Goal: Transaction & Acquisition: Purchase product/service

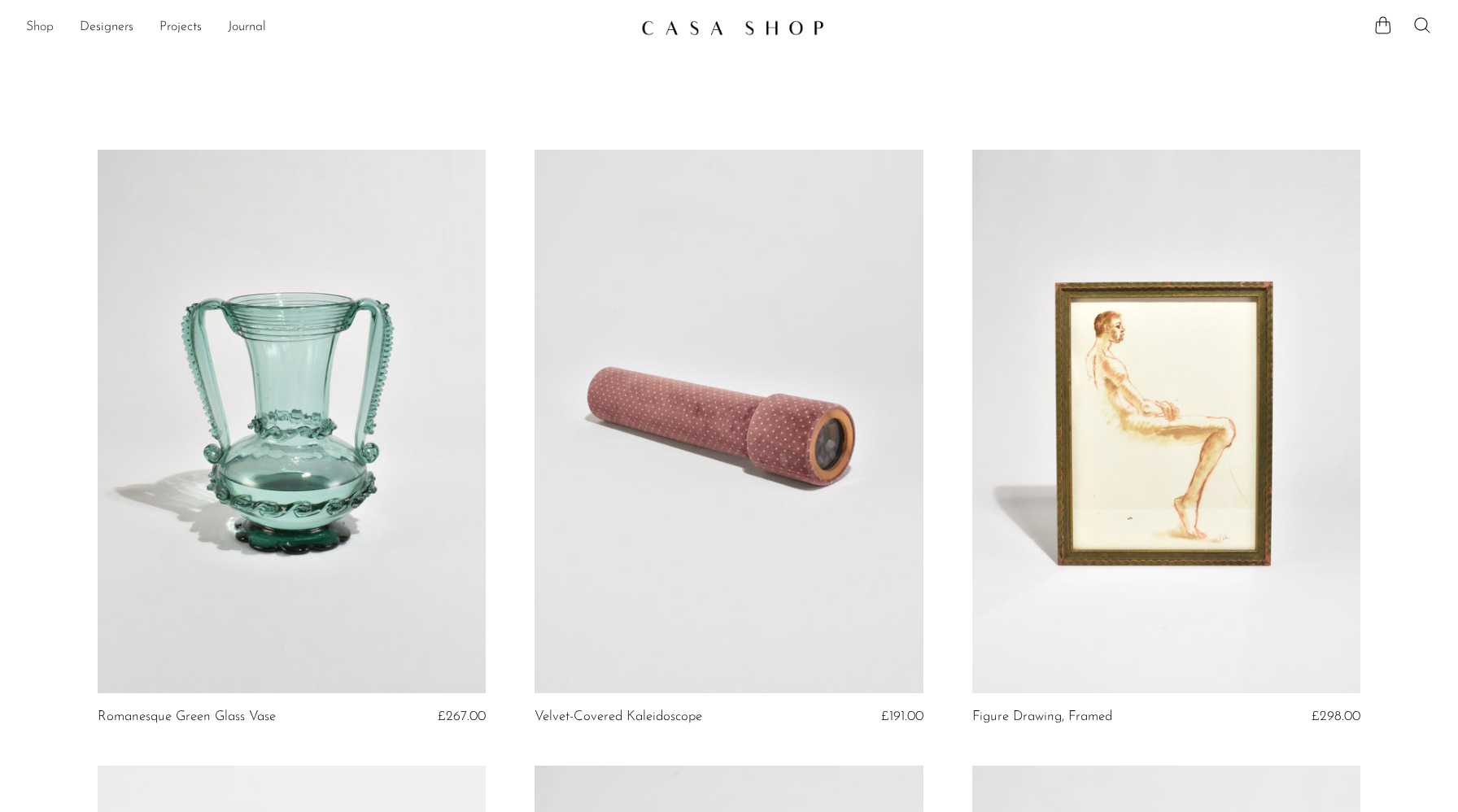
click at [38, 34] on link "Shop" at bounding box center [40, 28] width 28 height 21
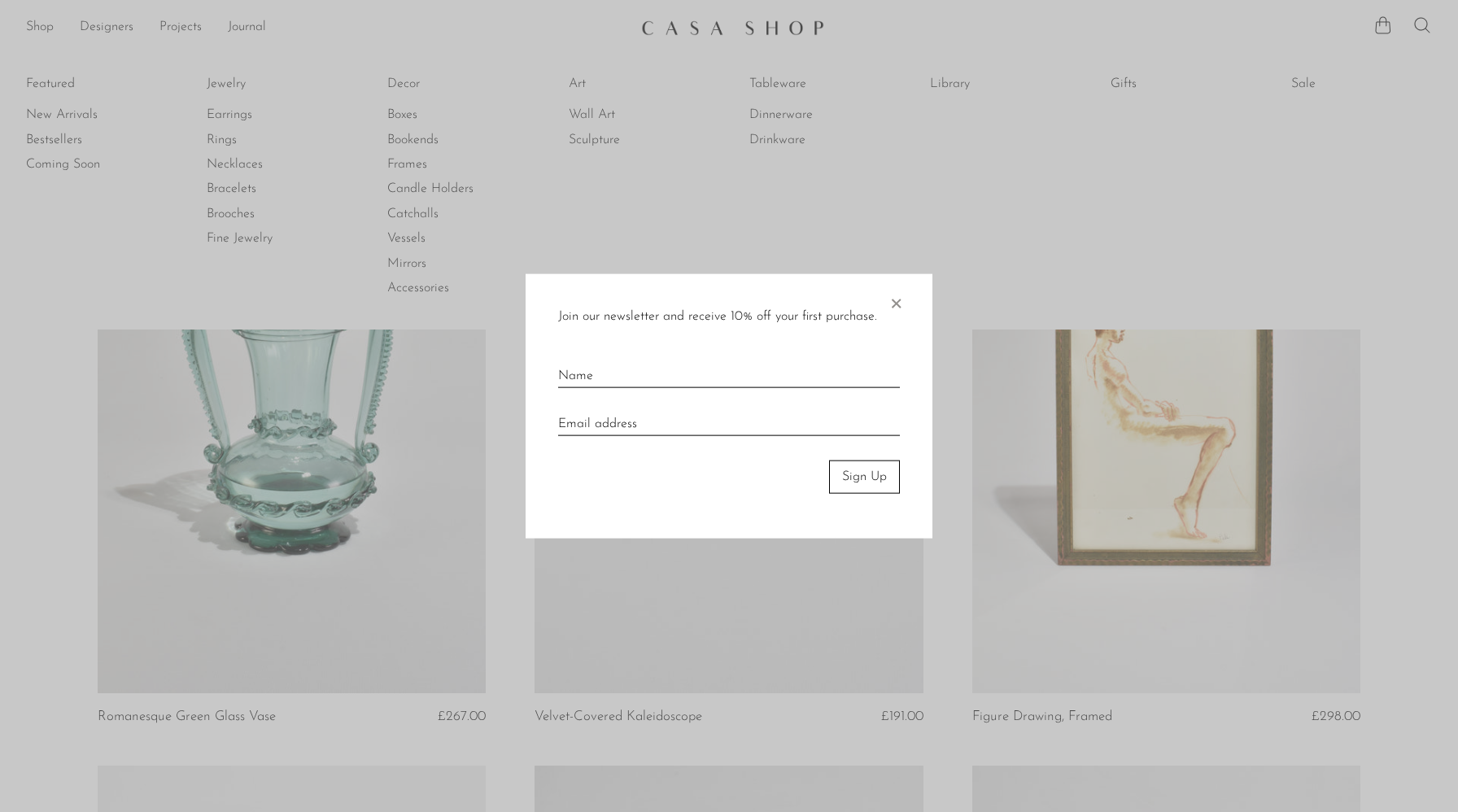
click at [220, 81] on div at bounding box center [729, 406] width 1458 height 812
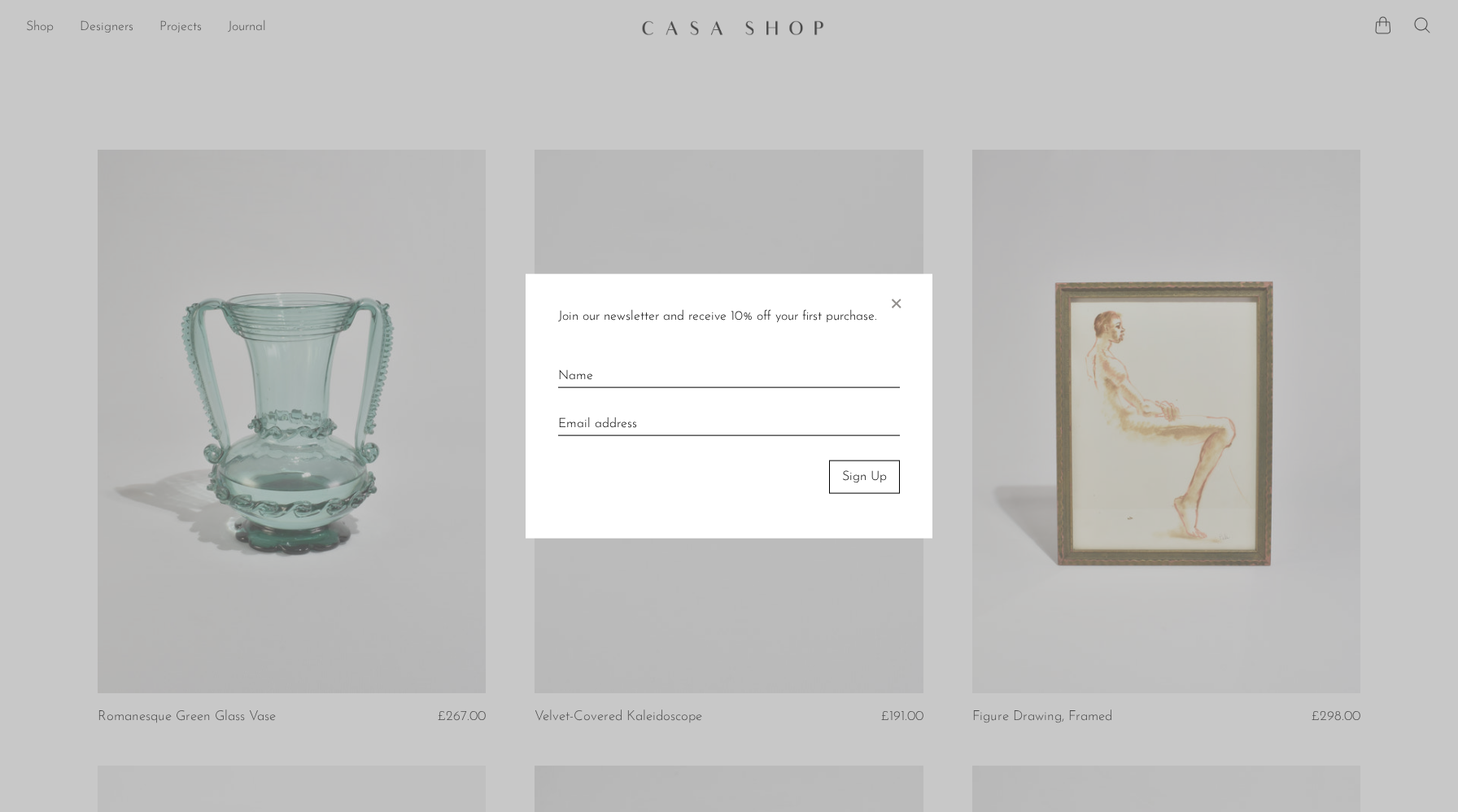
click at [892, 301] on span "×" at bounding box center [896, 301] width 17 height 52
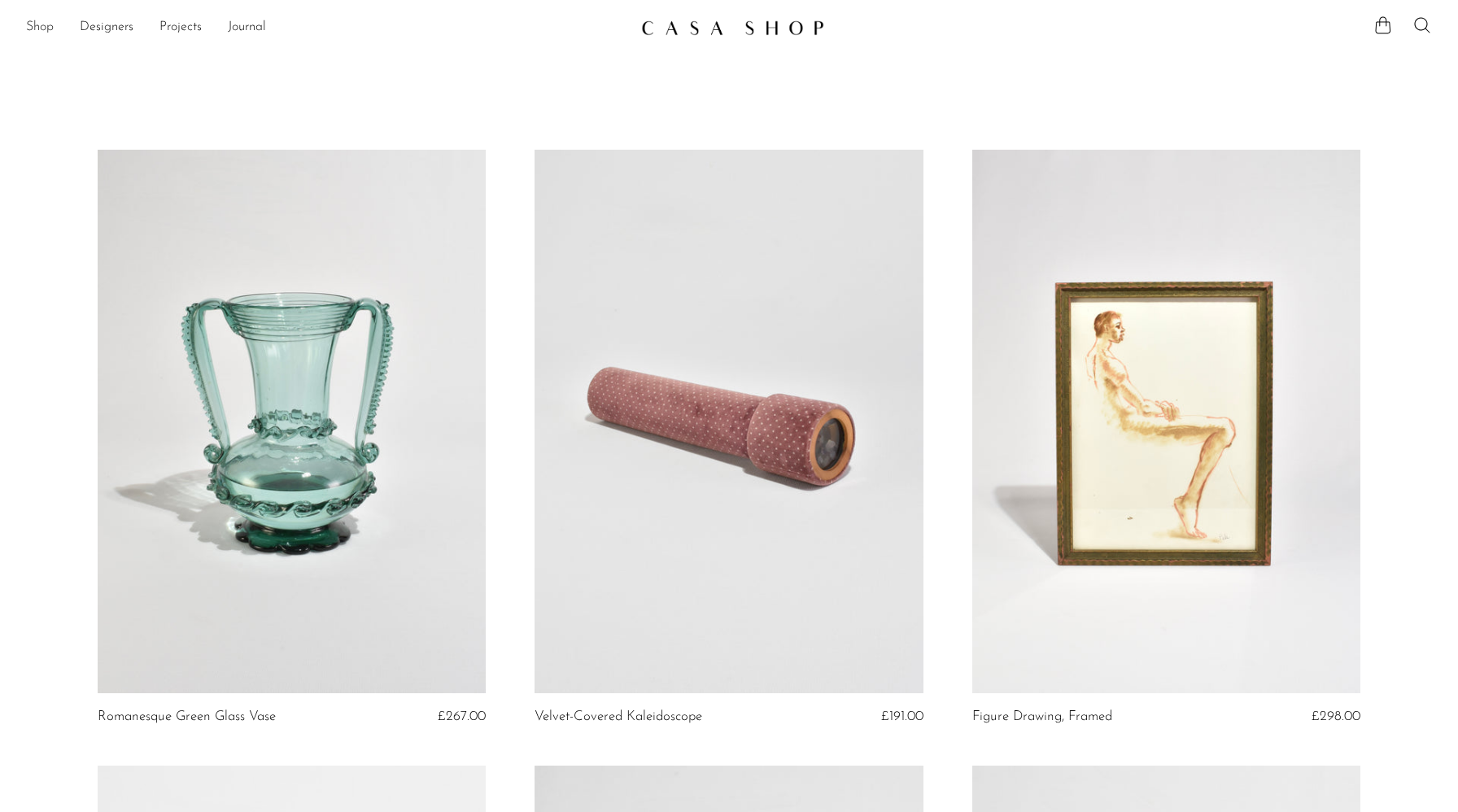
click at [36, 22] on link "Shop" at bounding box center [40, 28] width 28 height 21
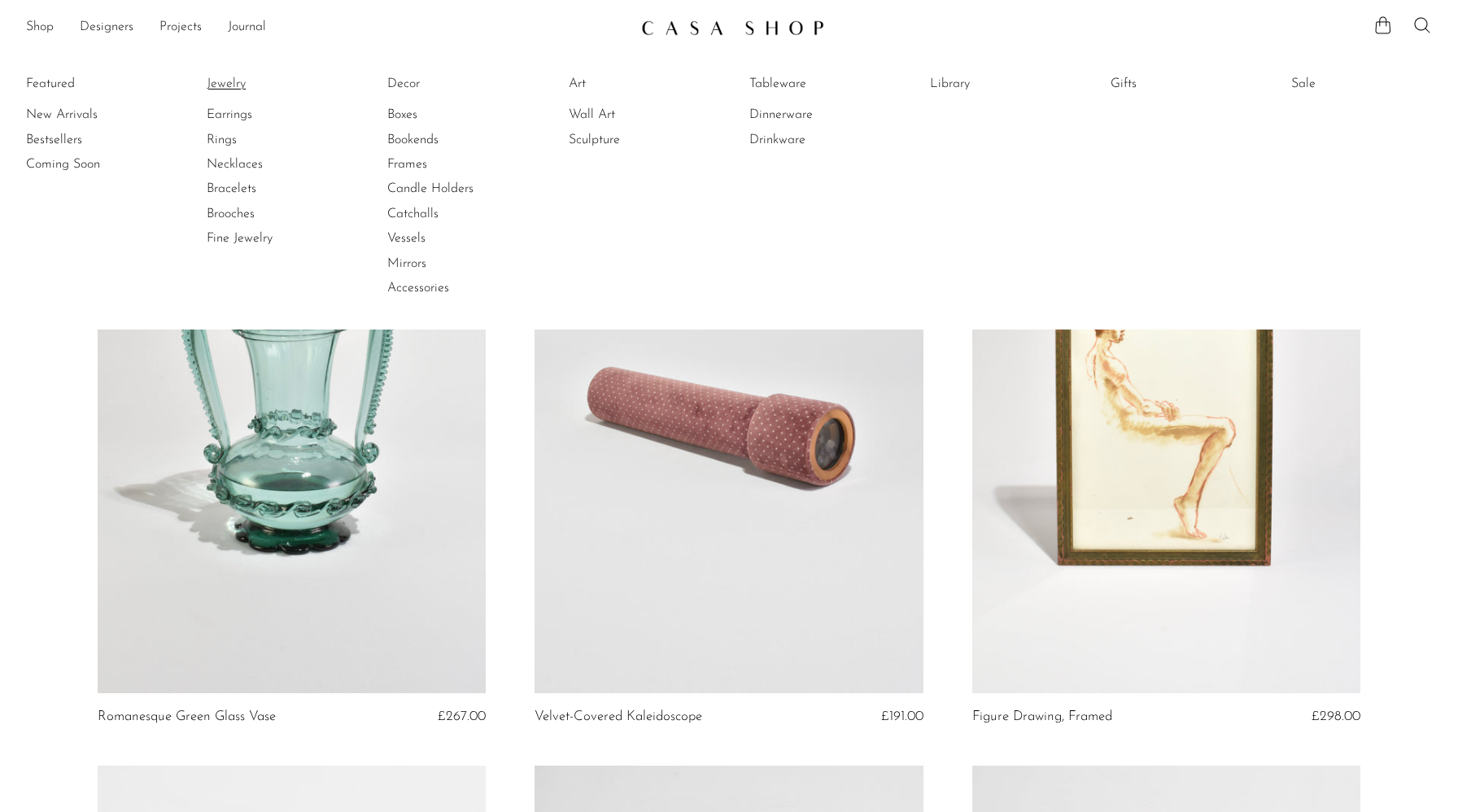
click at [227, 81] on link "Jewelry" at bounding box center [268, 84] width 122 height 18
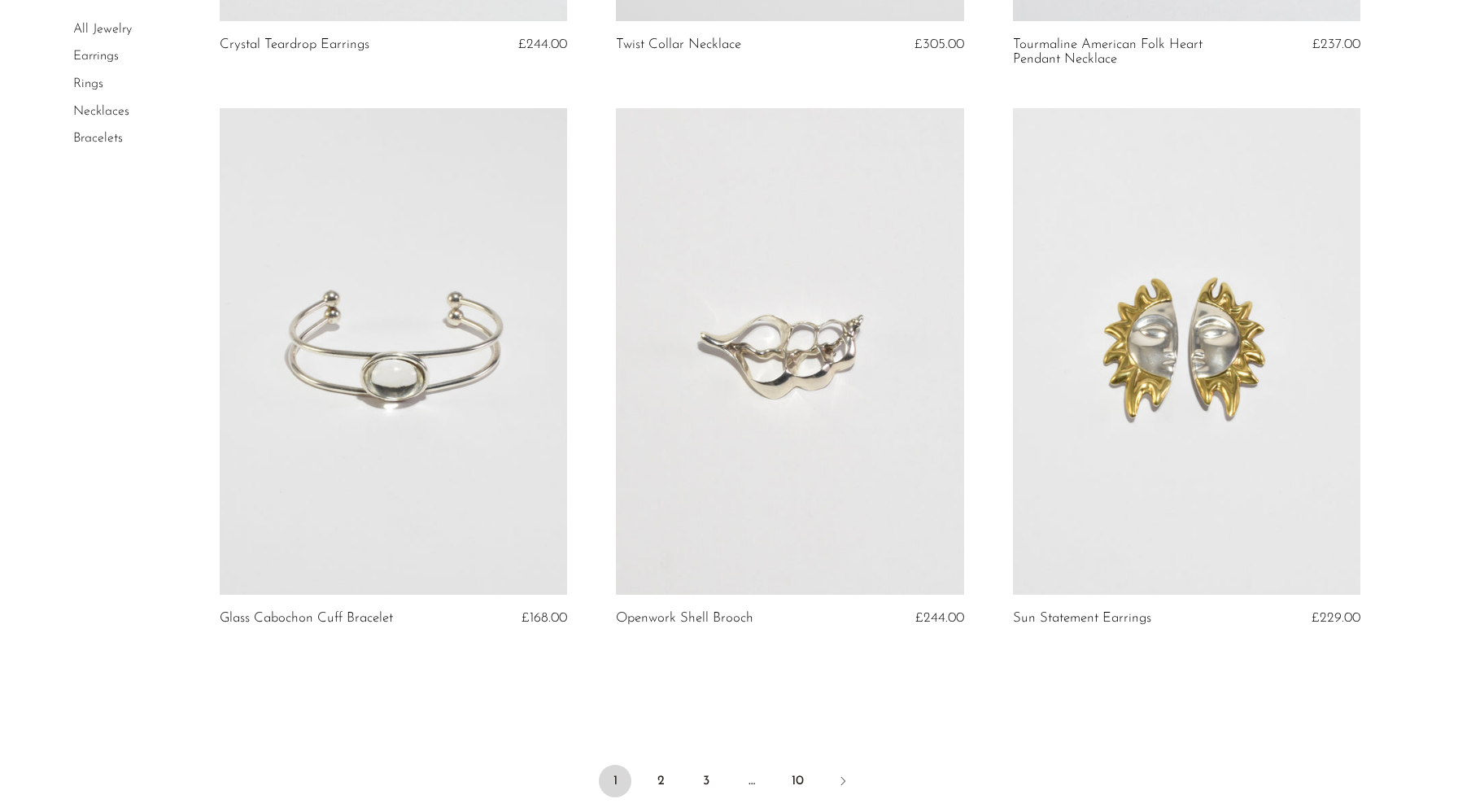
scroll to position [6228, 0]
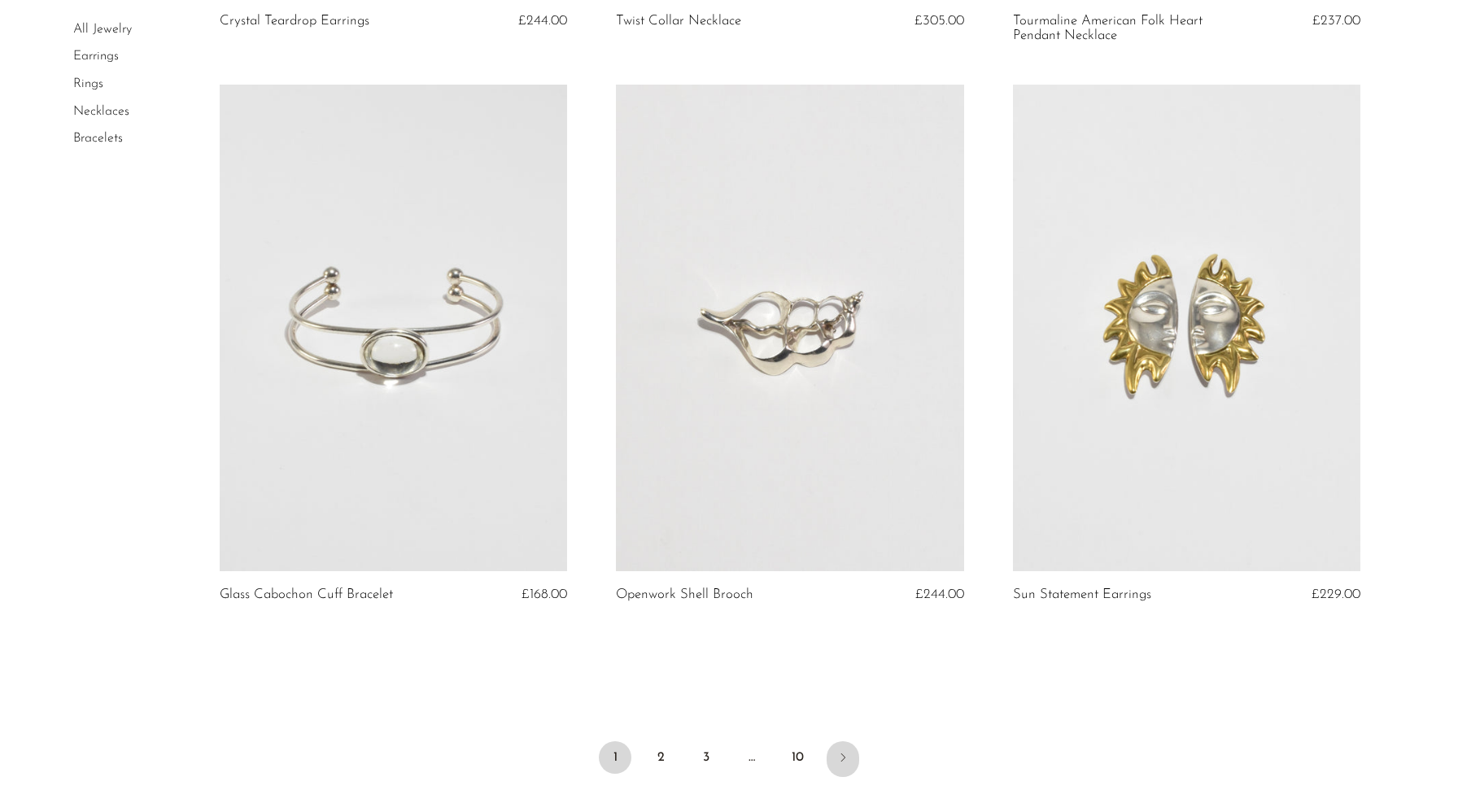
click at [845, 759] on icon "Next" at bounding box center [843, 757] width 13 height 13
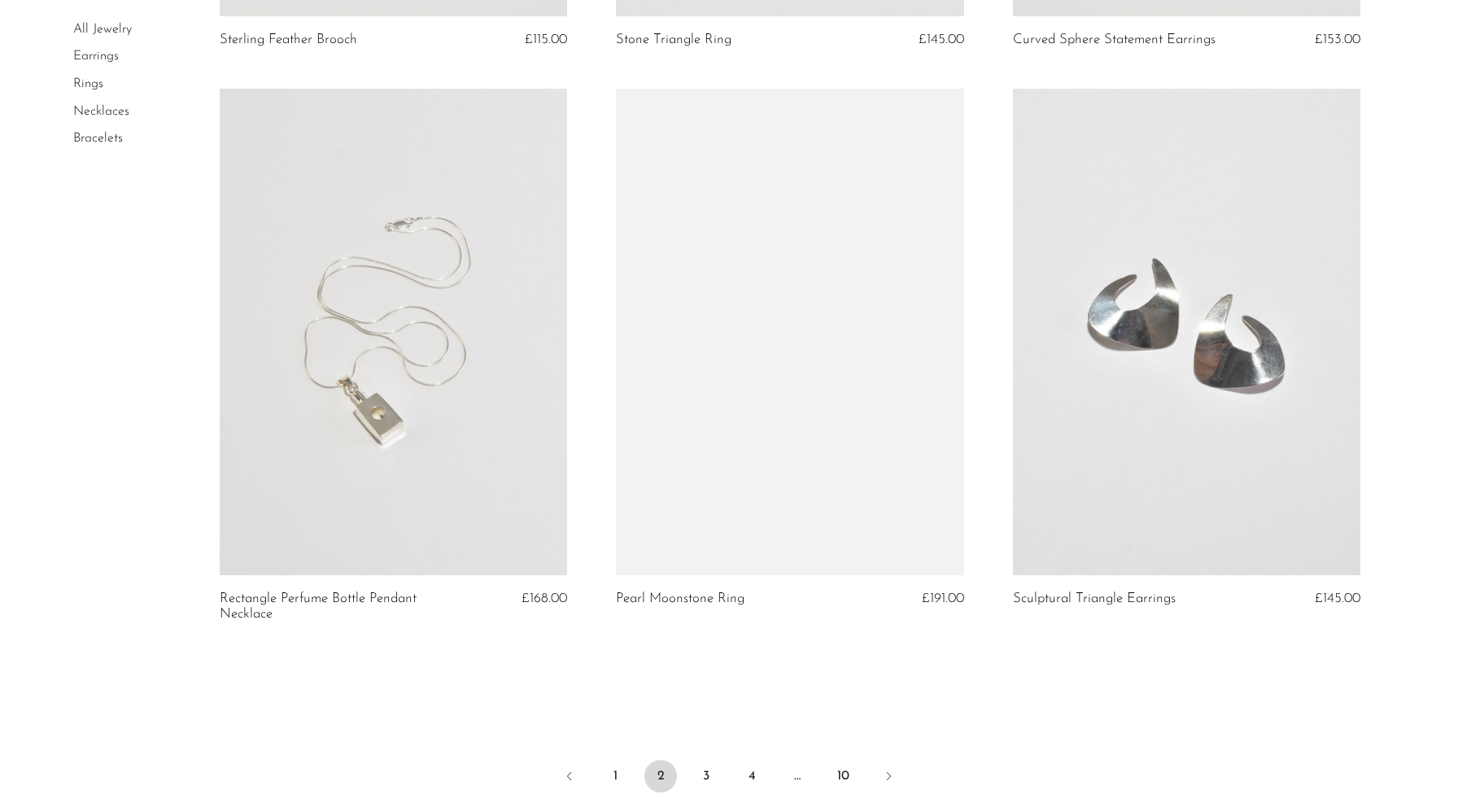
scroll to position [6452, 0]
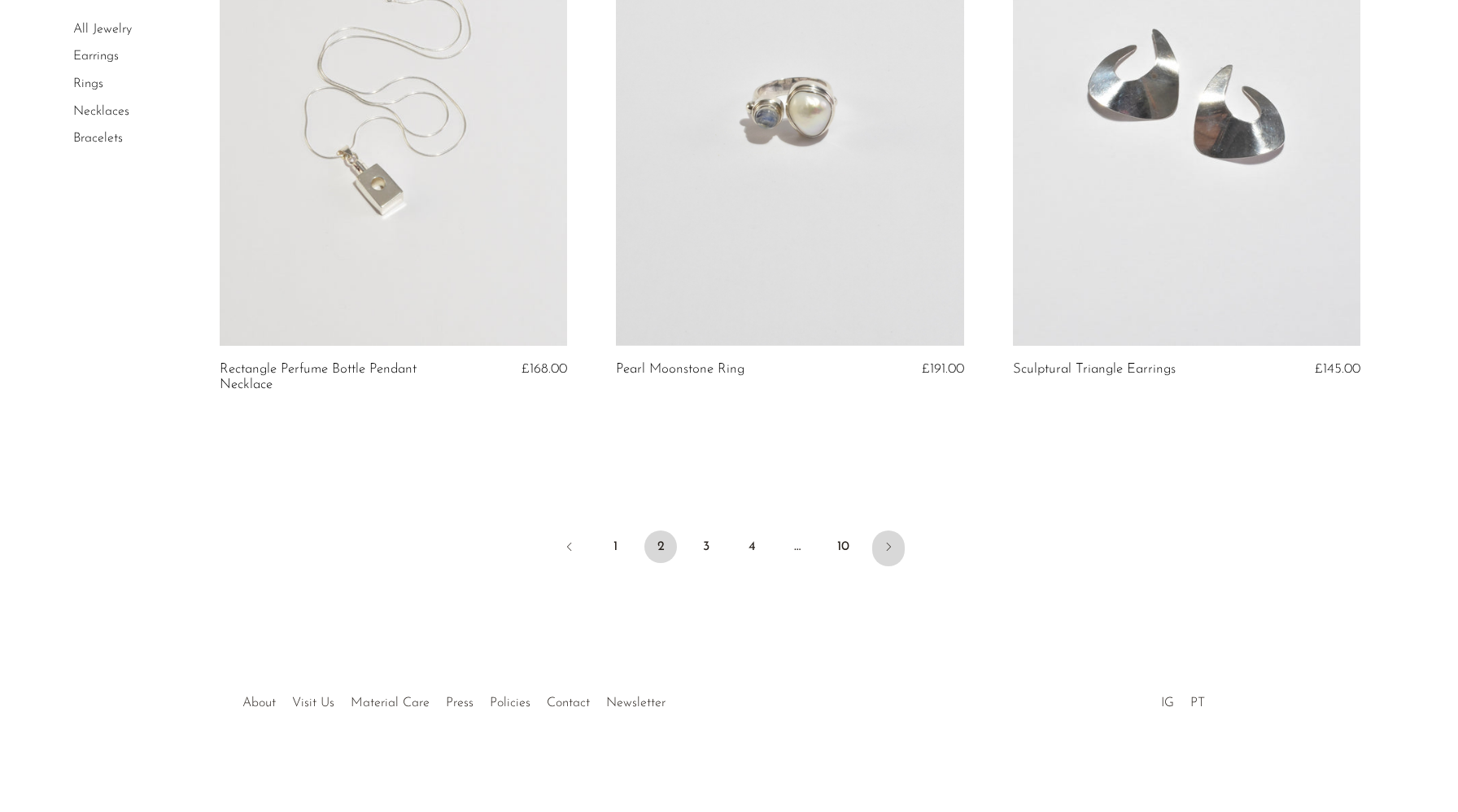
click at [889, 543] on icon "Next" at bounding box center [888, 546] width 13 height 13
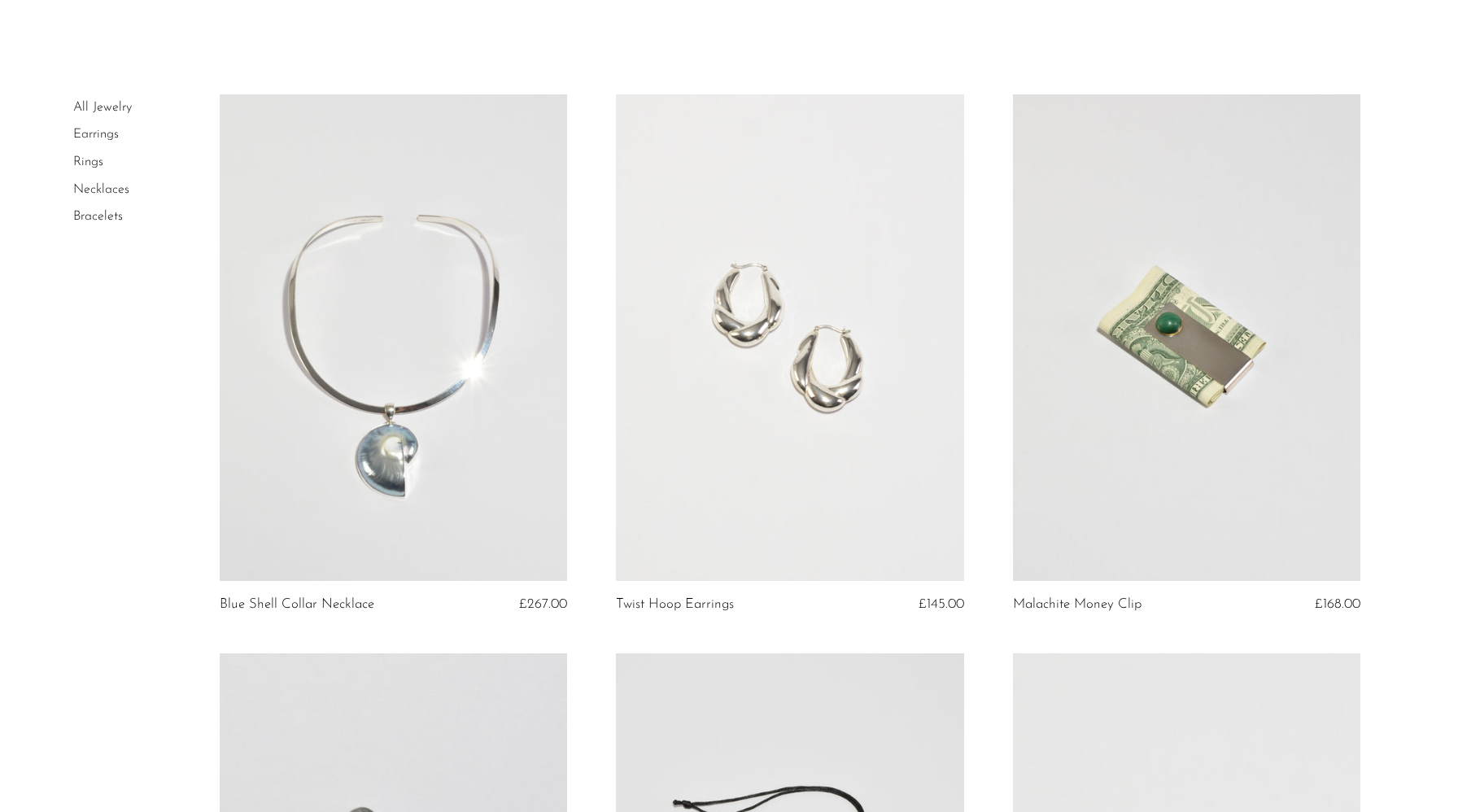
scroll to position [66, 0]
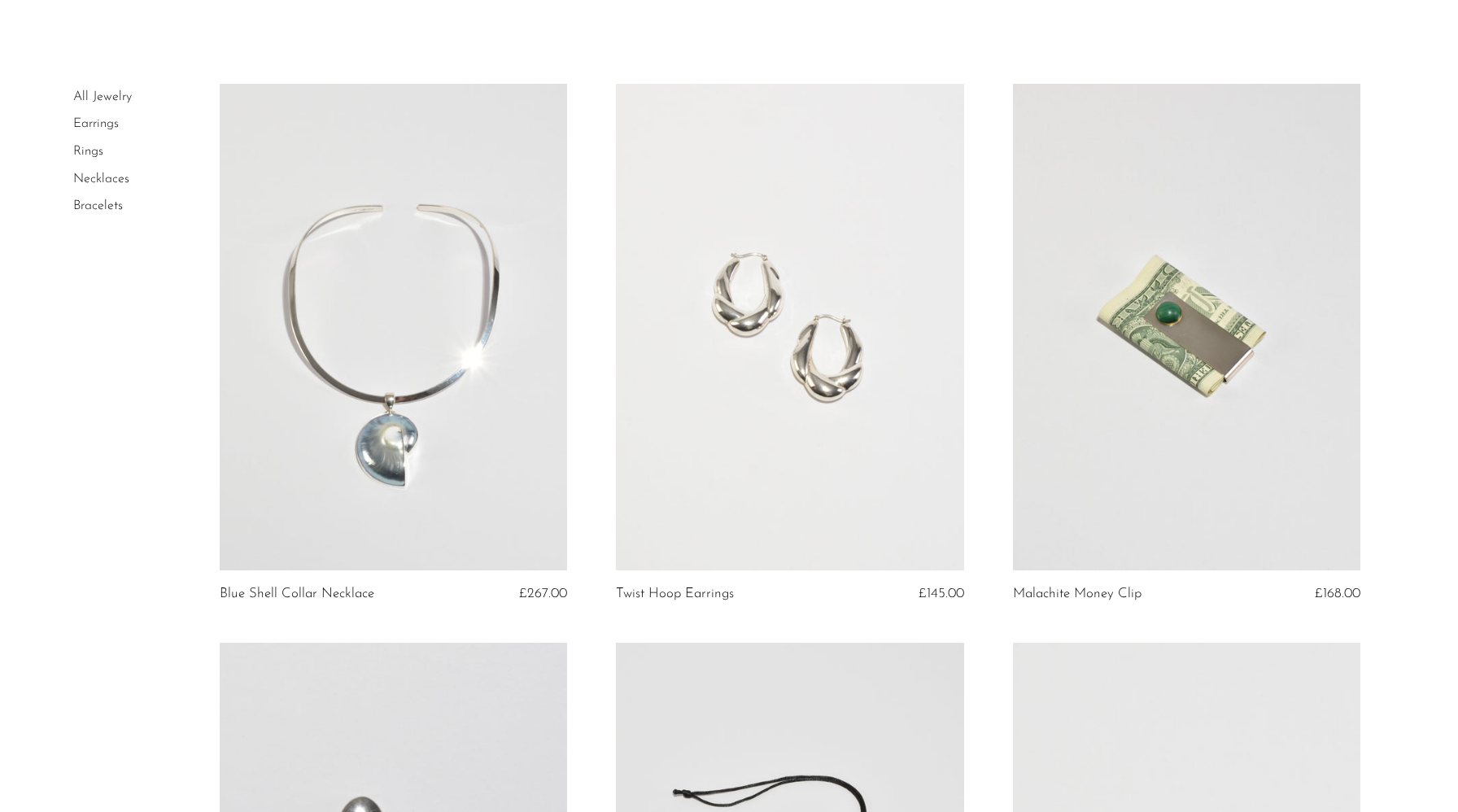
click at [436, 397] on link at bounding box center [394, 327] width 349 height 487
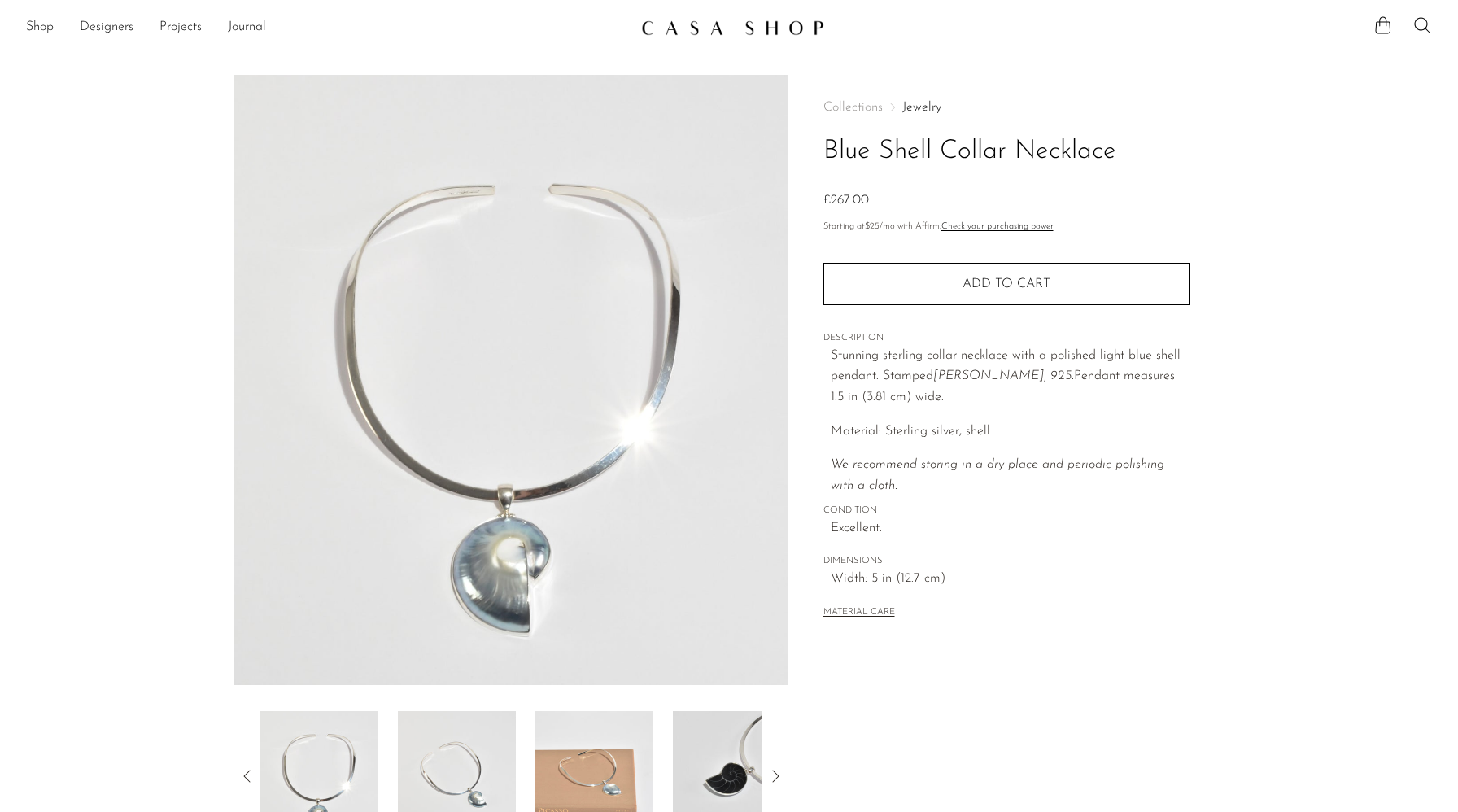
click at [464, 765] on img at bounding box center [457, 775] width 118 height 130
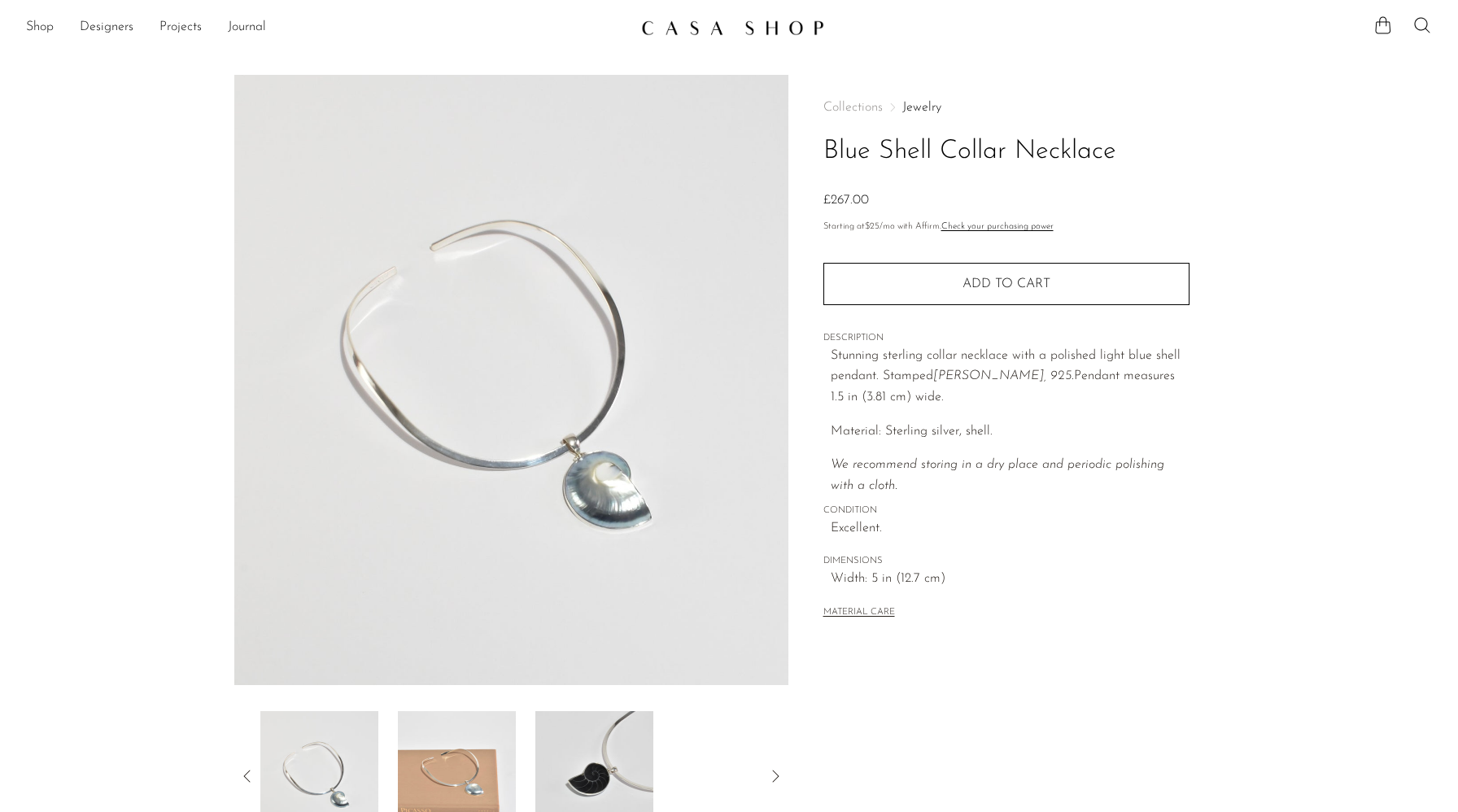
click at [475, 768] on img at bounding box center [457, 775] width 118 height 130
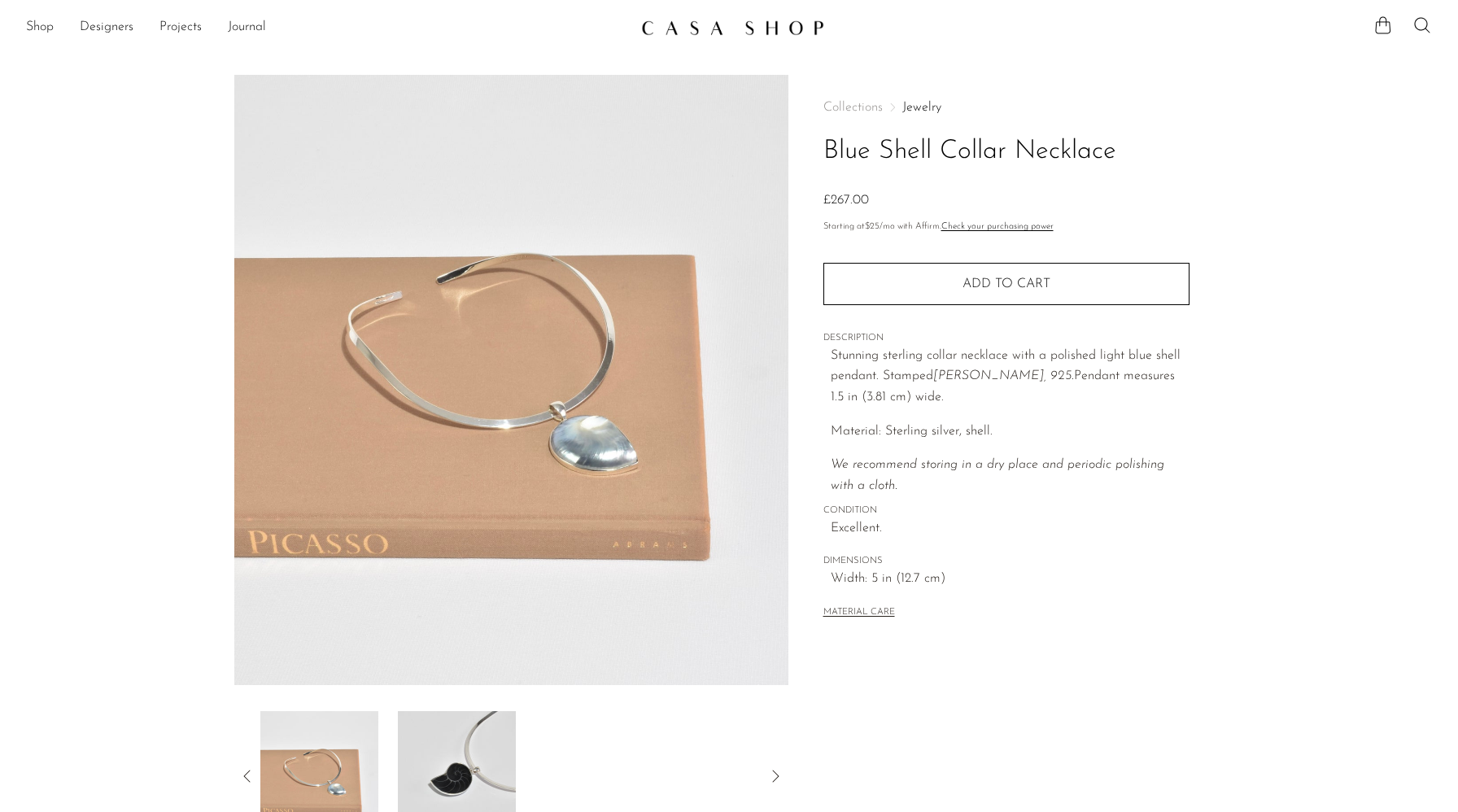
click at [475, 756] on img at bounding box center [457, 775] width 118 height 130
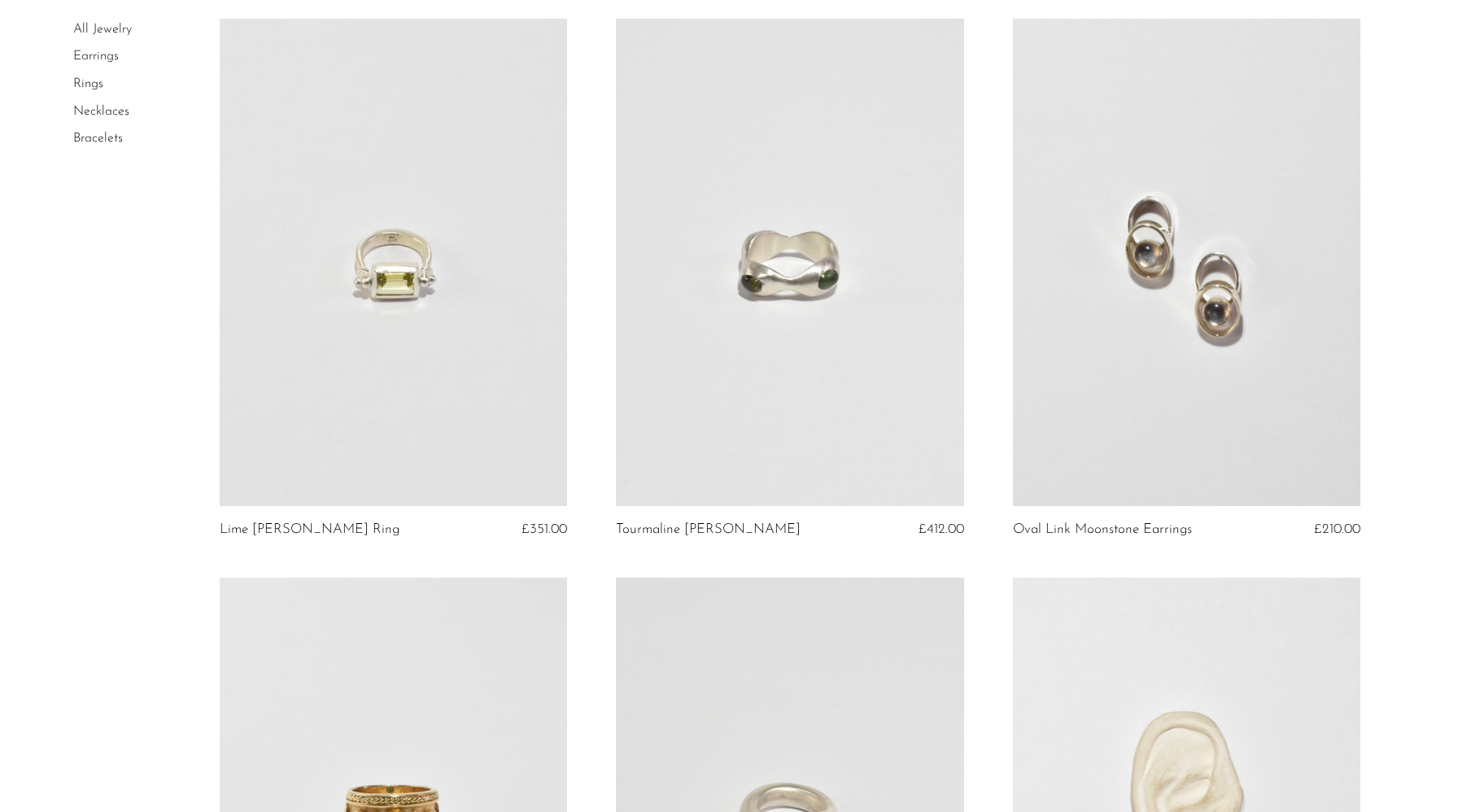
scroll to position [5173, 0]
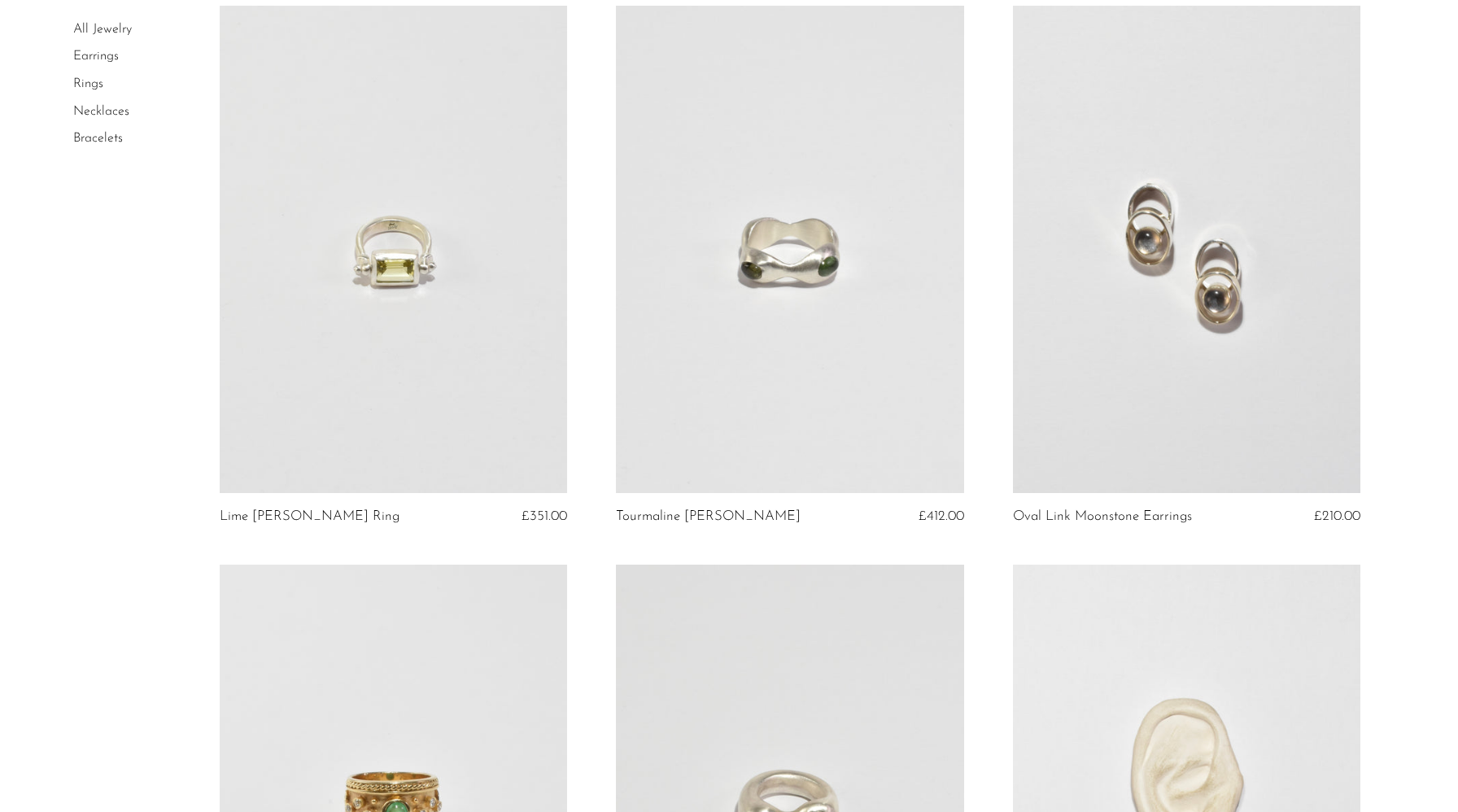
click at [478, 422] on link at bounding box center [394, 249] width 349 height 487
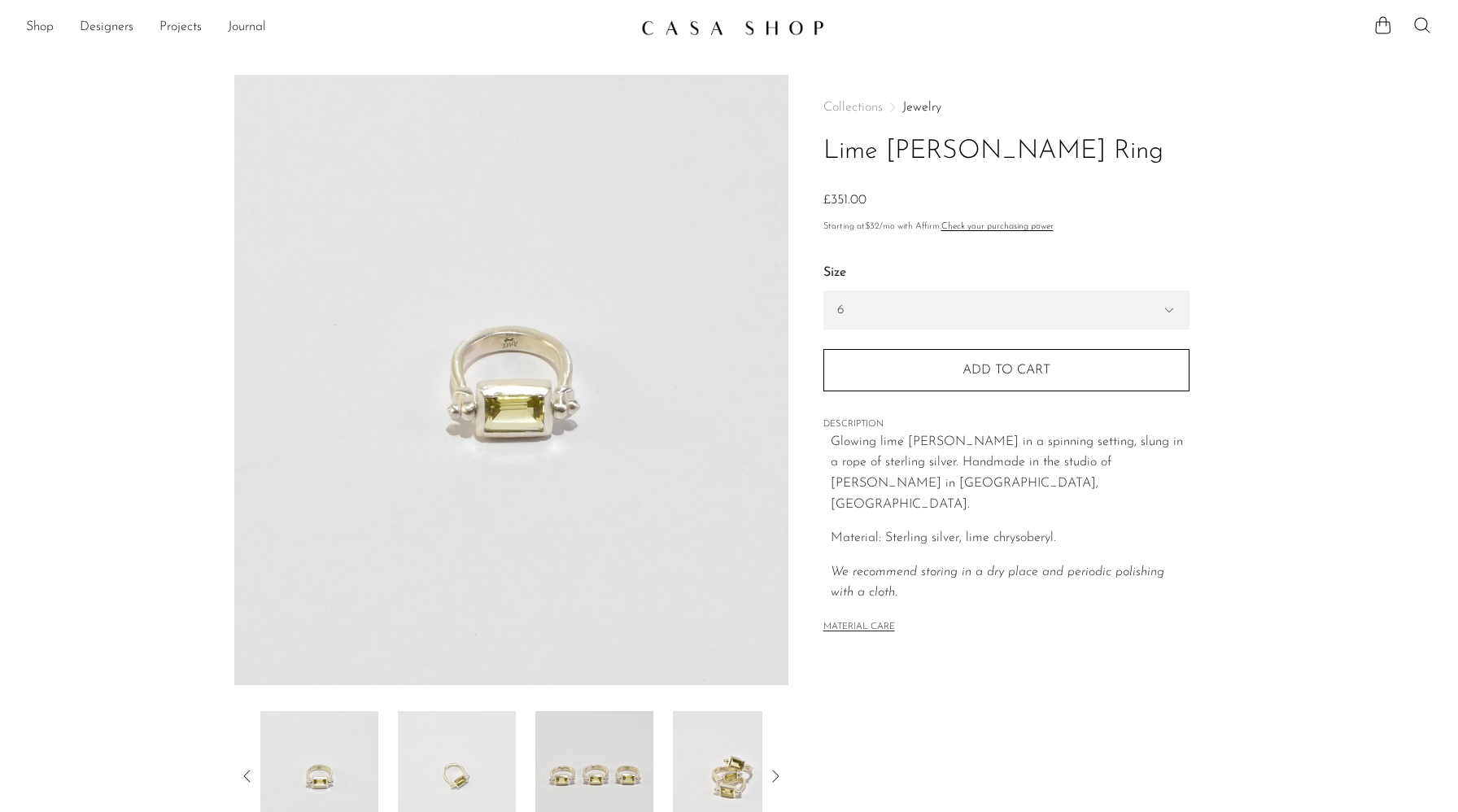
click at [455, 787] on img at bounding box center [457, 775] width 118 height 130
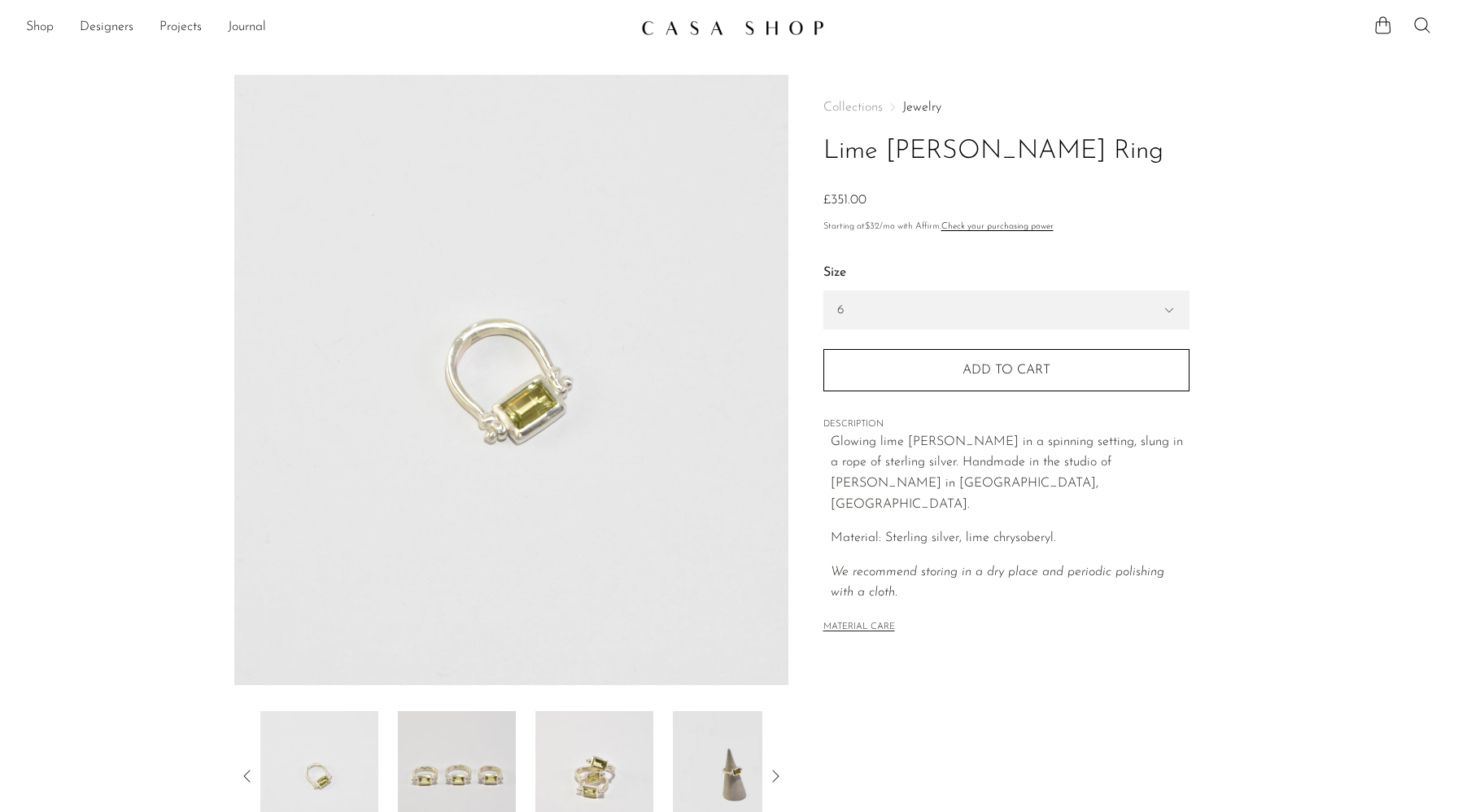
click at [512, 758] on img at bounding box center [457, 775] width 118 height 130
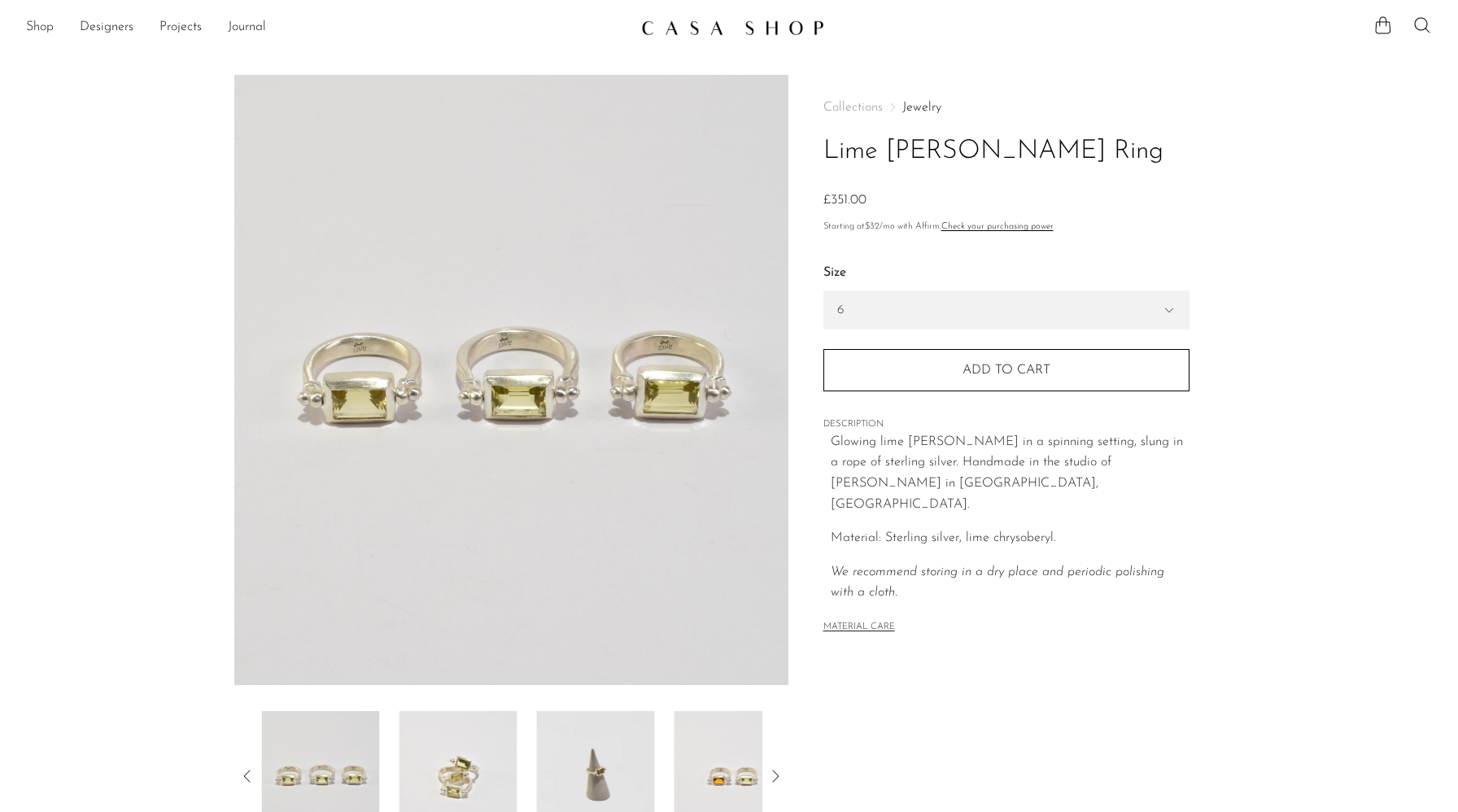
click at [527, 755] on div at bounding box center [512, 775] width 502 height 130
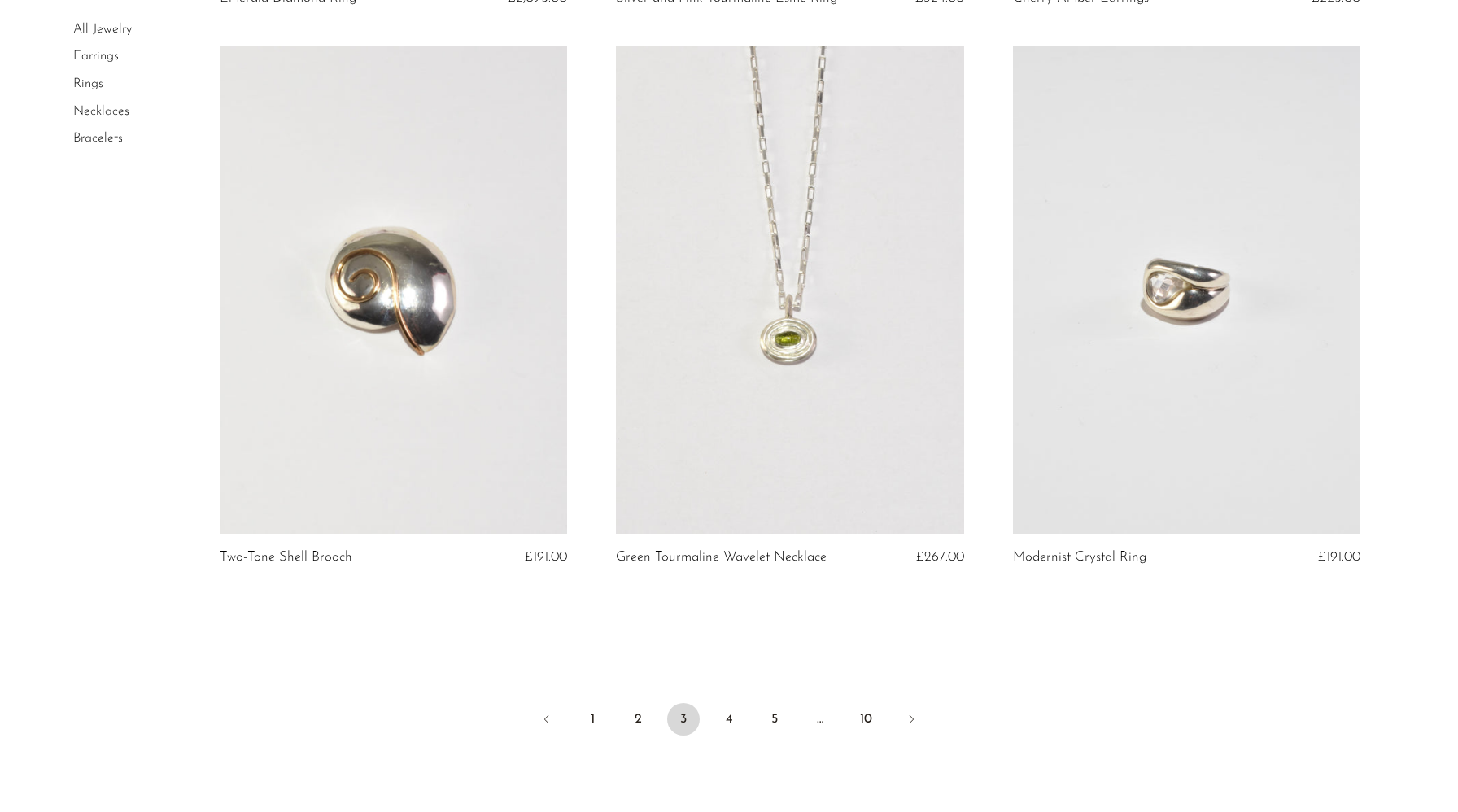
scroll to position [6259, 0]
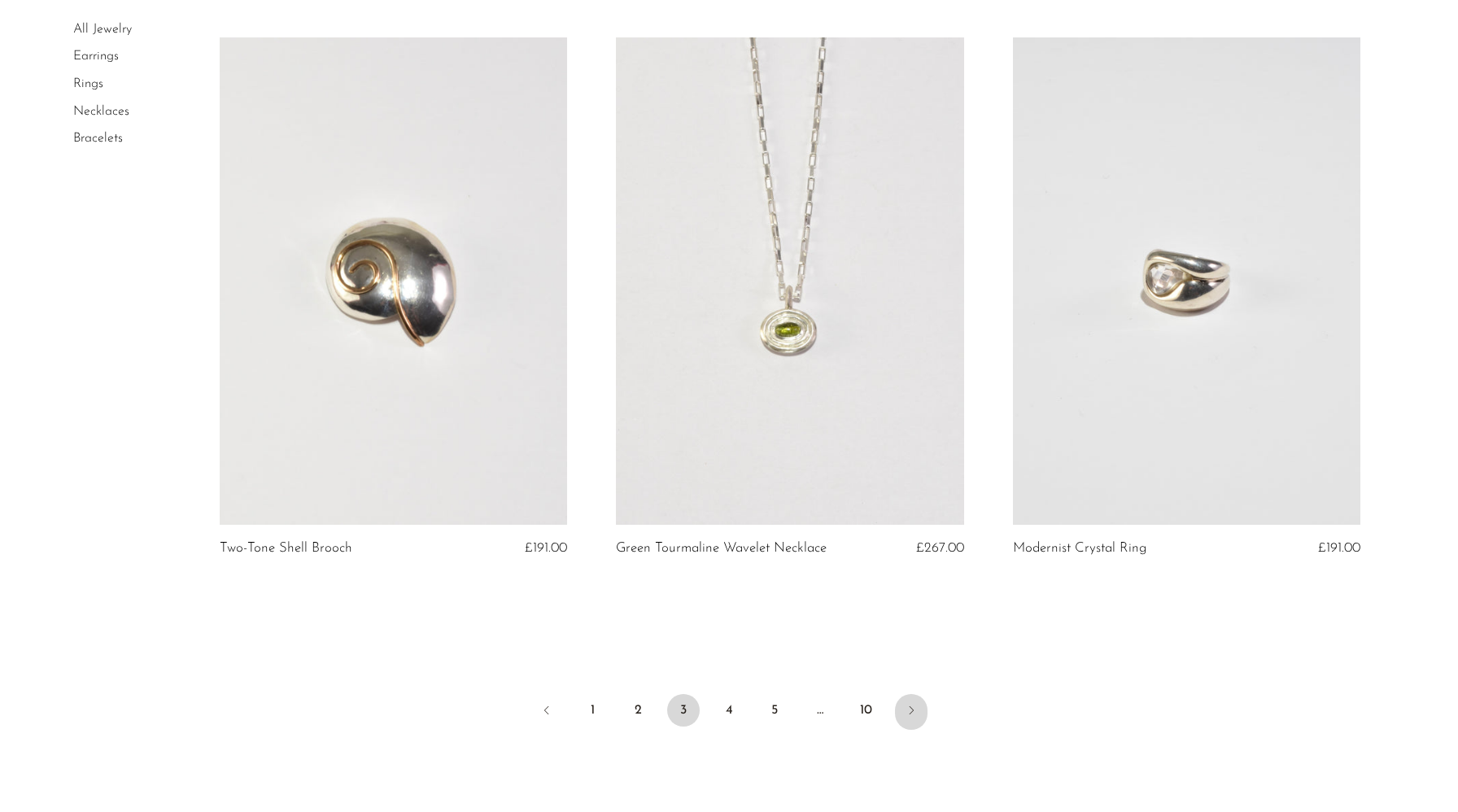
click at [918, 717] on link "Next" at bounding box center [911, 711] width 32 height 36
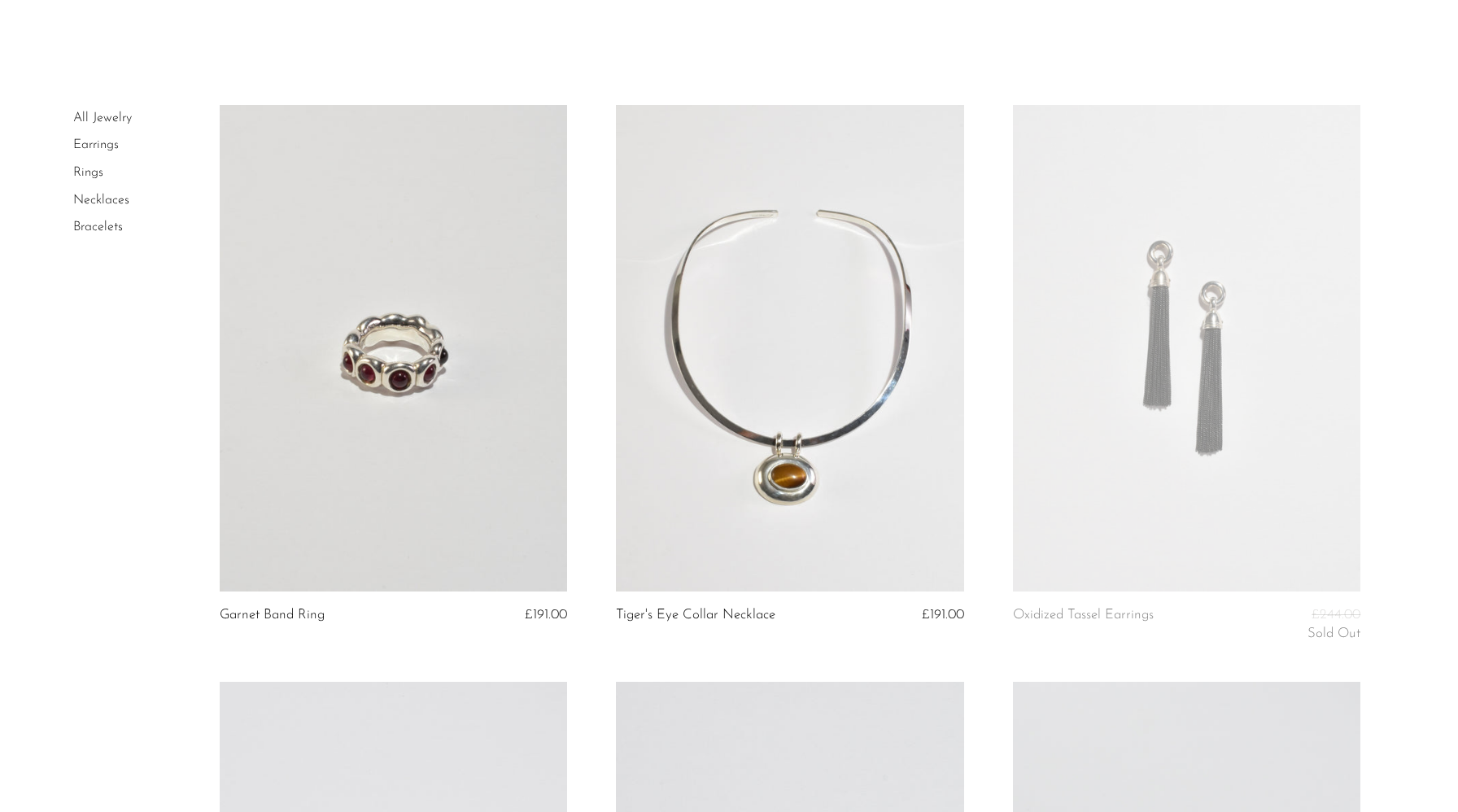
scroll to position [43, 0]
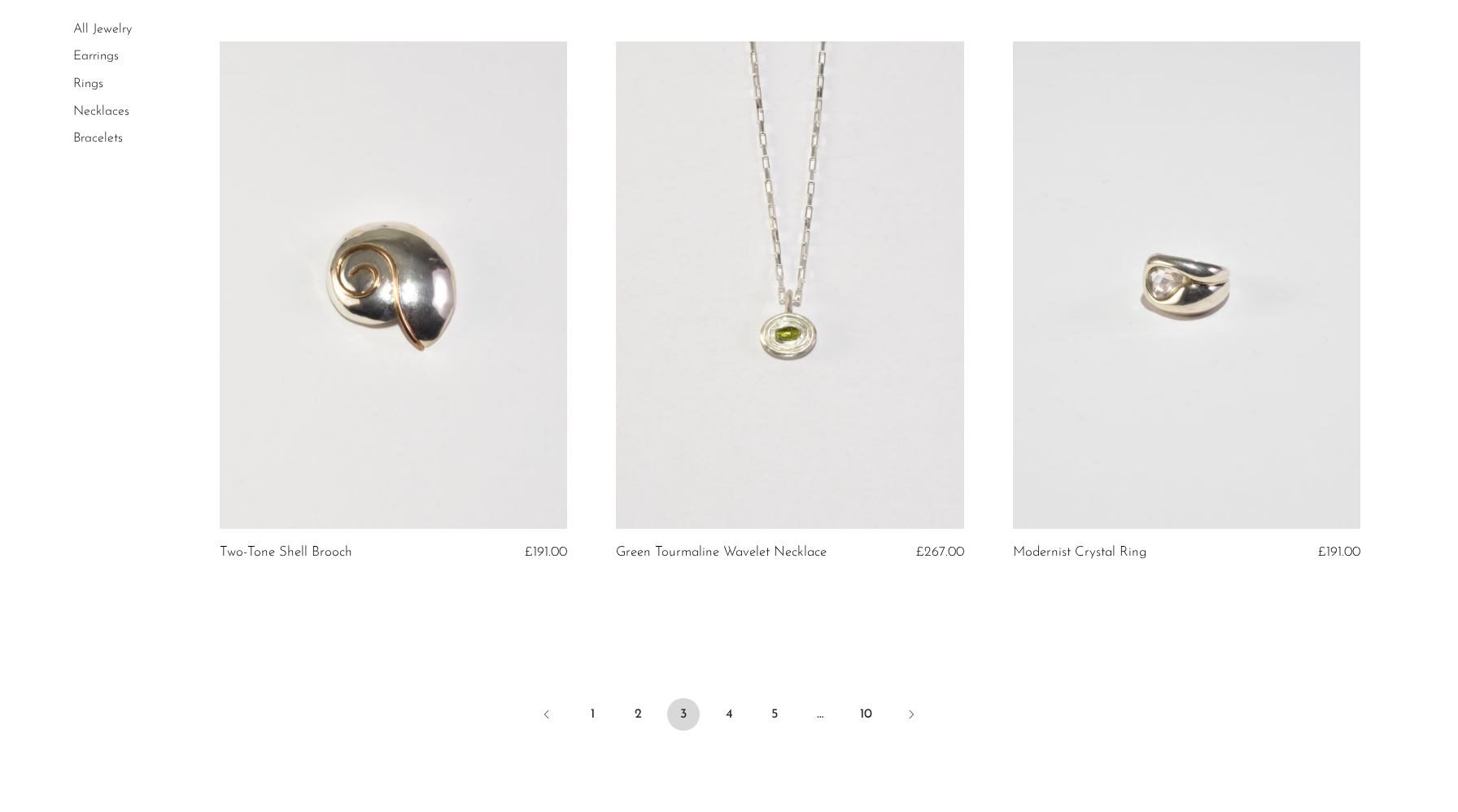
scroll to position [6234, 0]
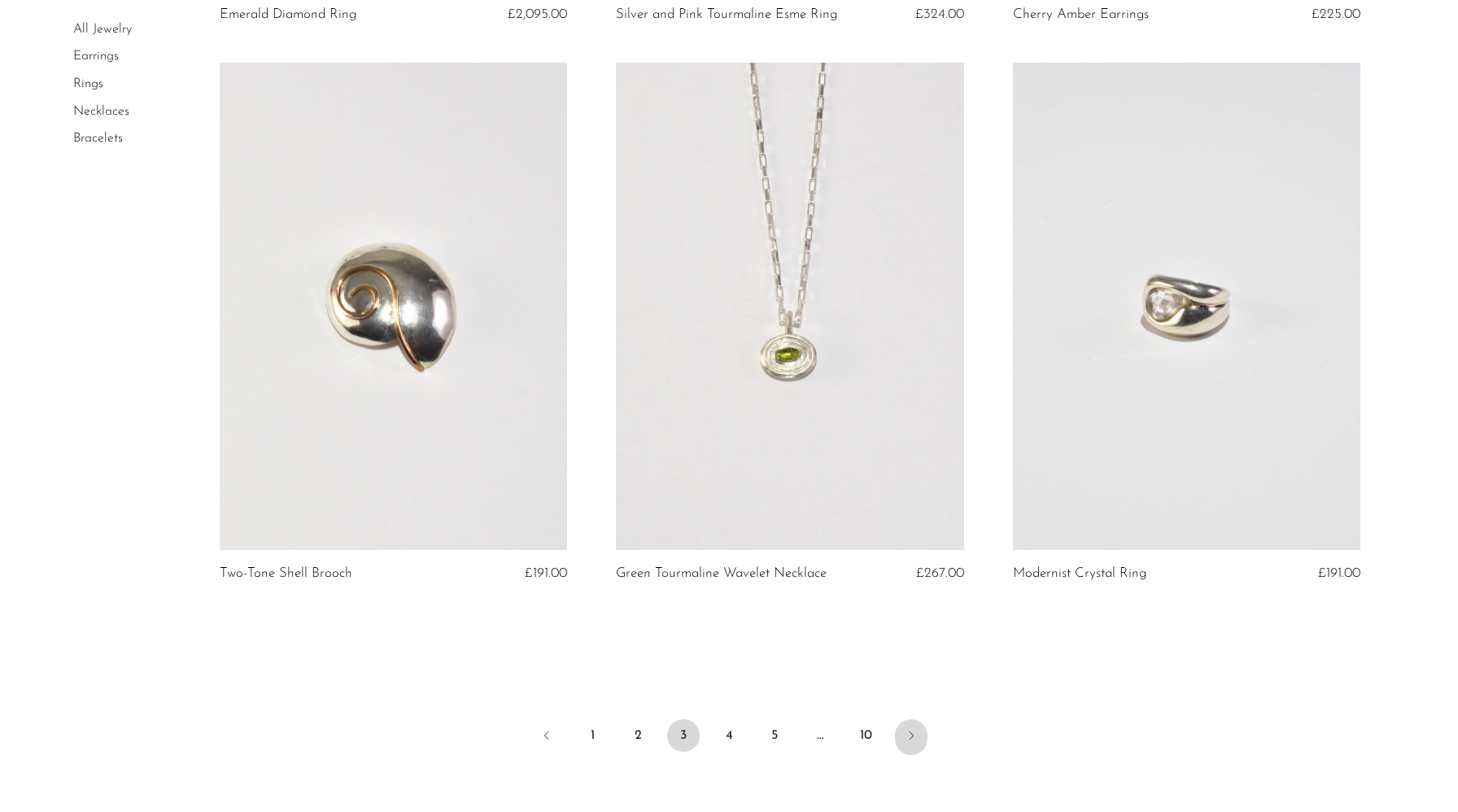
click at [908, 733] on icon "Next" at bounding box center [911, 735] width 13 height 13
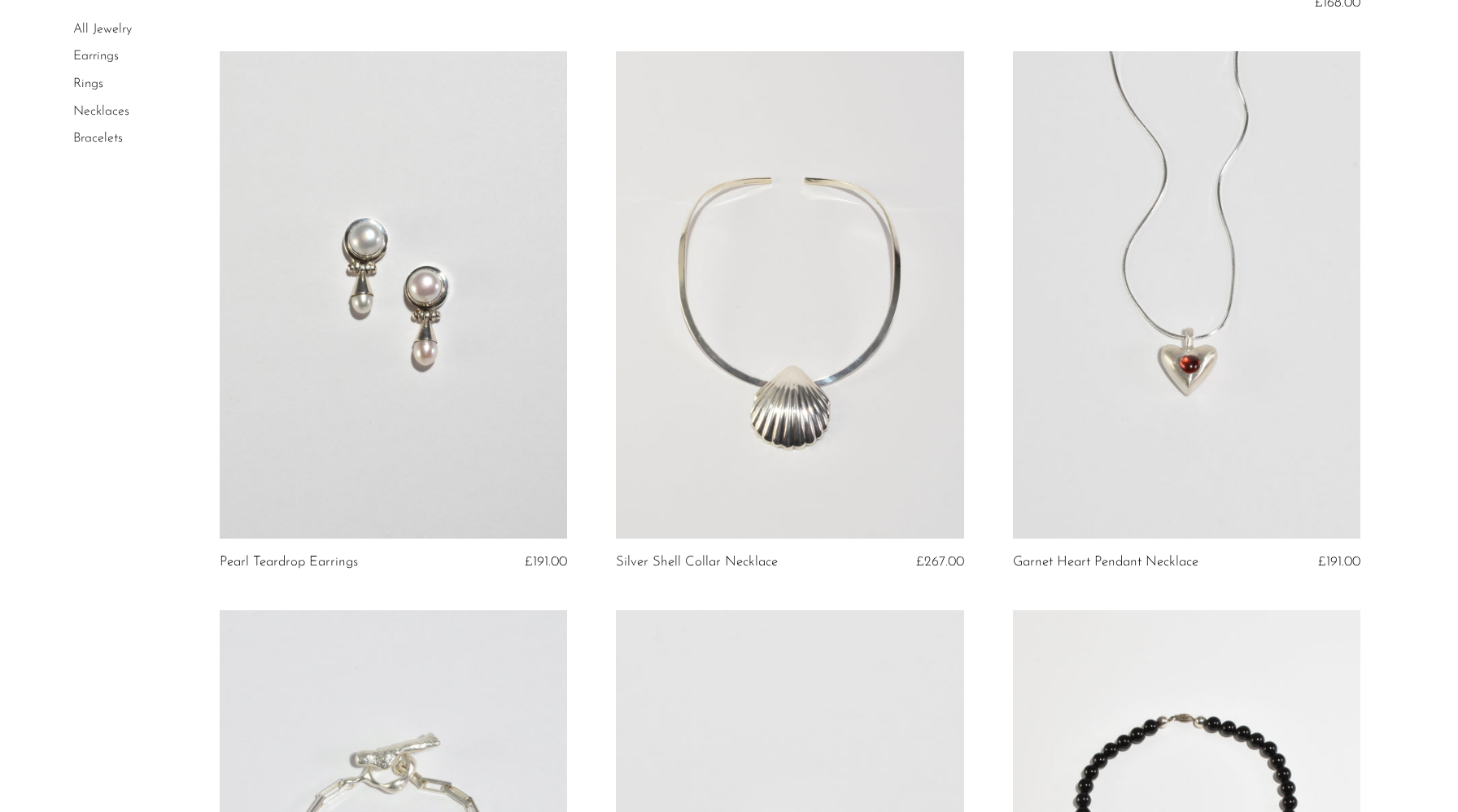
scroll to position [1831, 0]
click at [783, 490] on link at bounding box center [790, 293] width 349 height 487
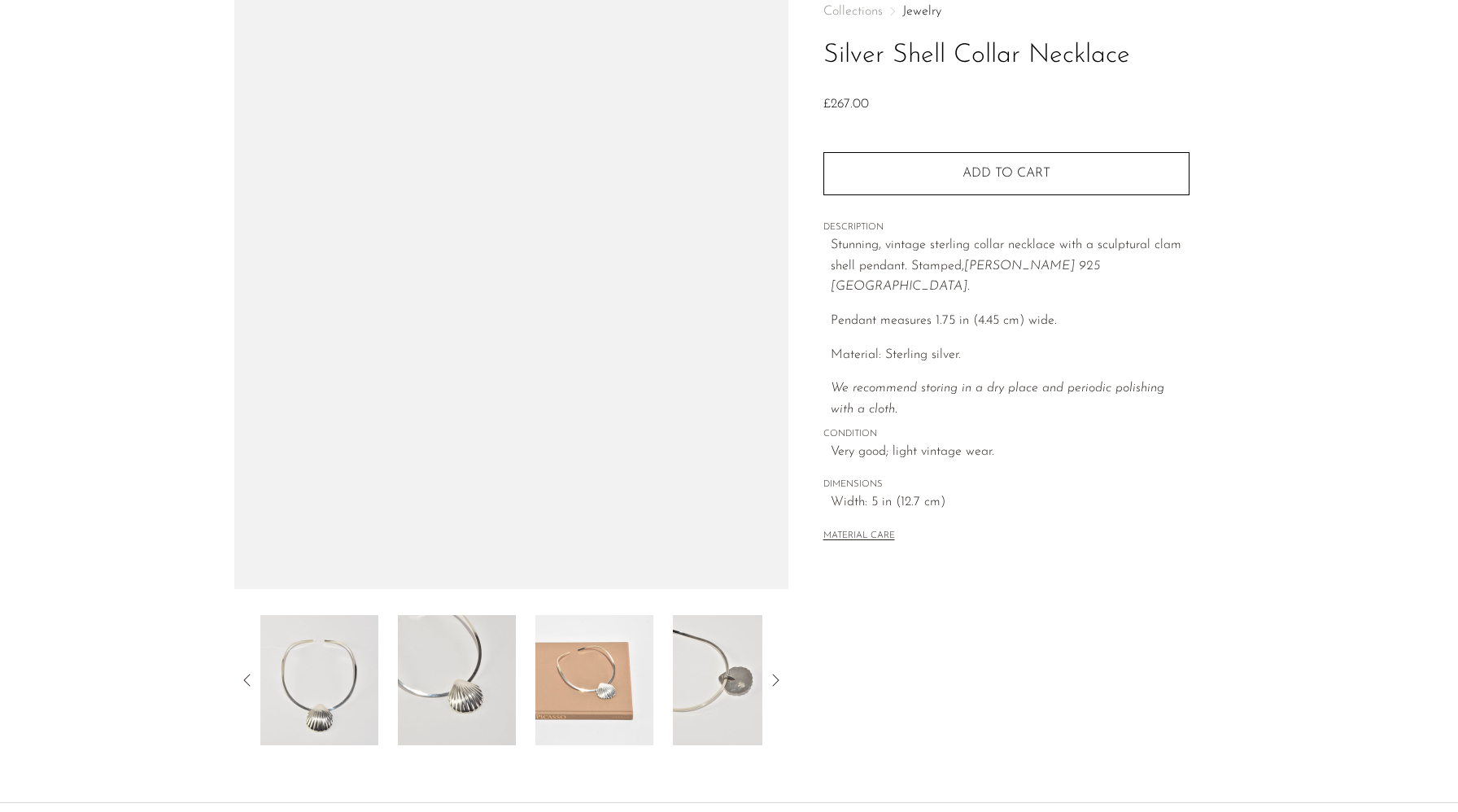
scroll to position [160, 0]
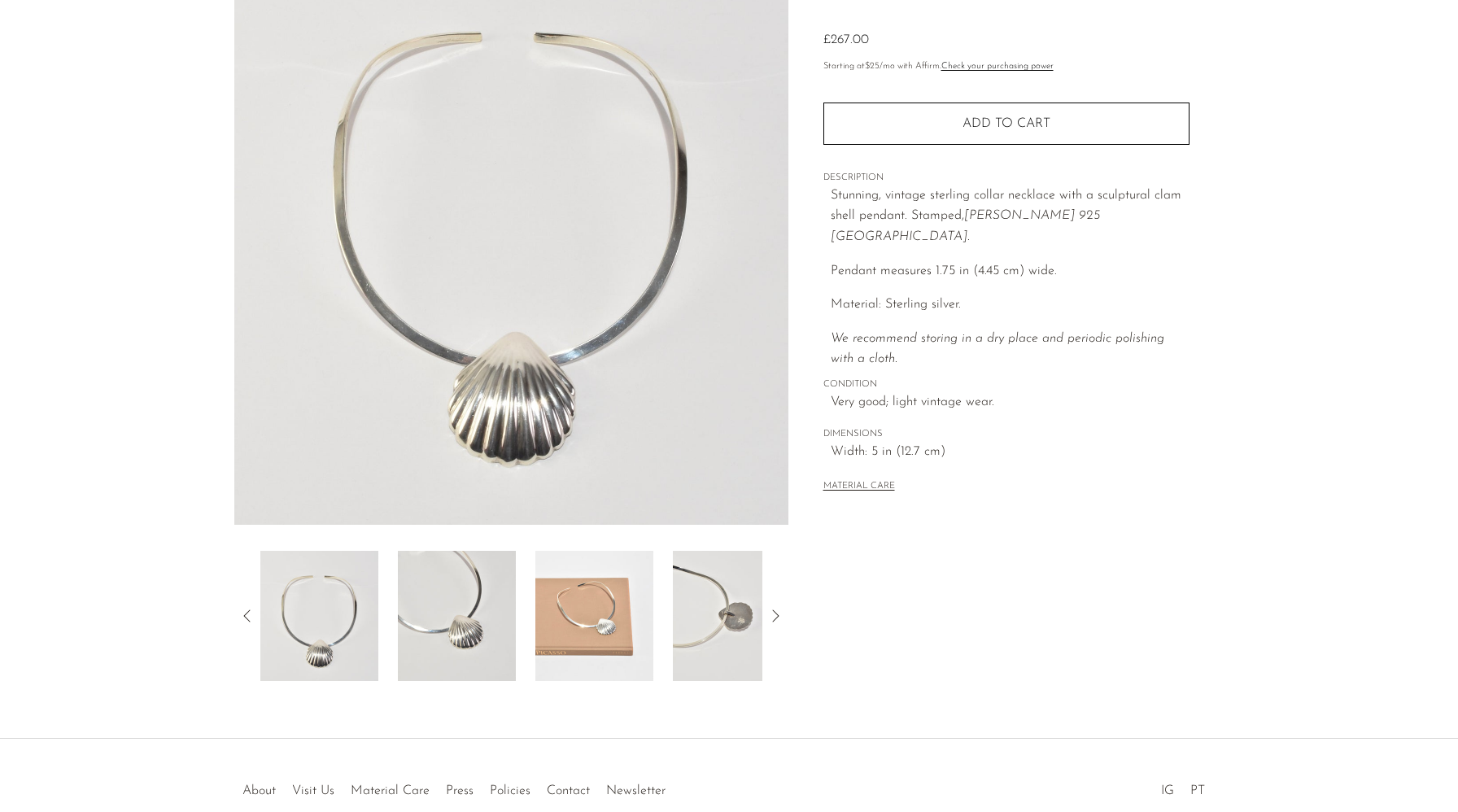
click at [424, 636] on img at bounding box center [457, 615] width 118 height 130
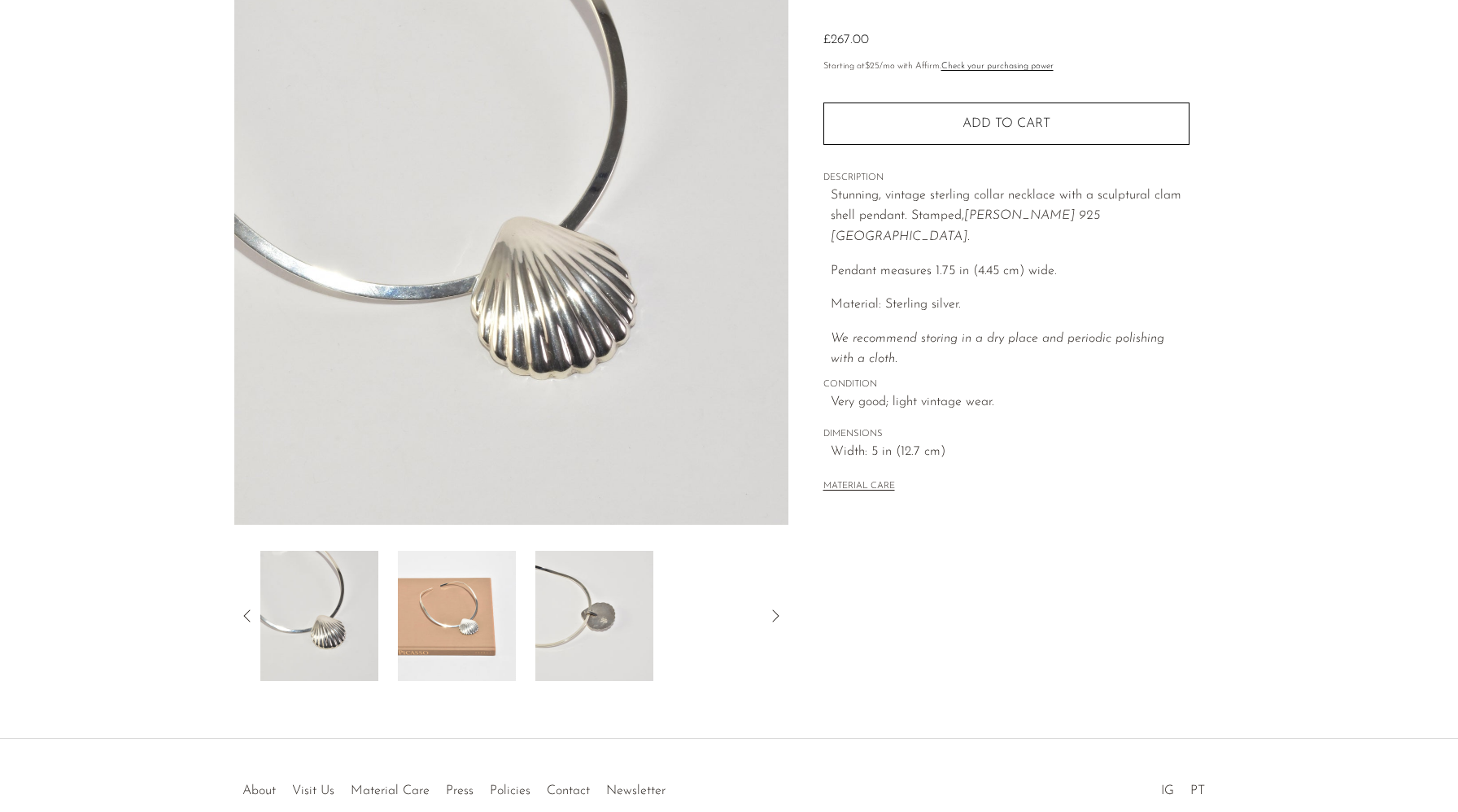
click at [499, 613] on img at bounding box center [457, 615] width 118 height 130
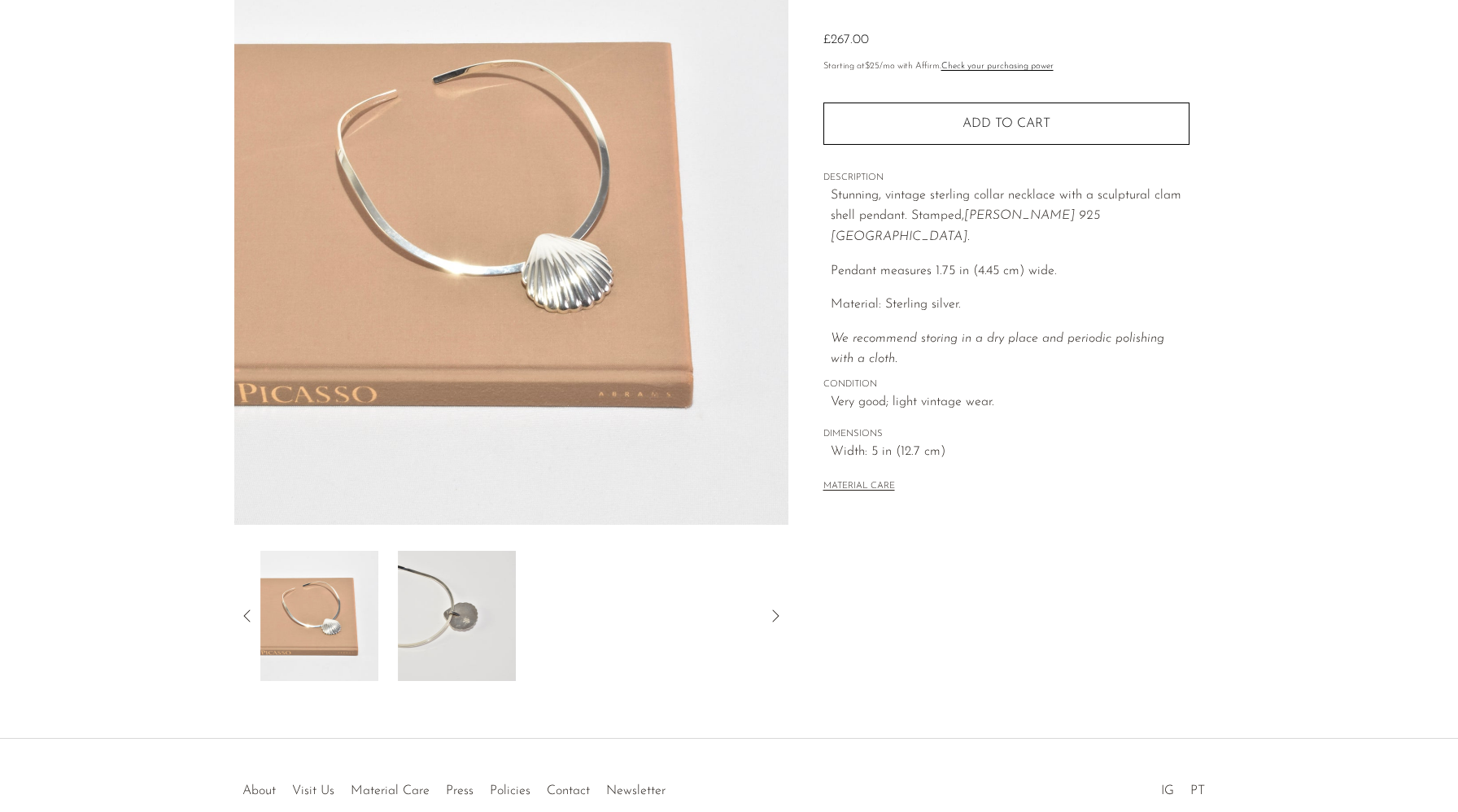
click at [471, 608] on img at bounding box center [457, 615] width 118 height 130
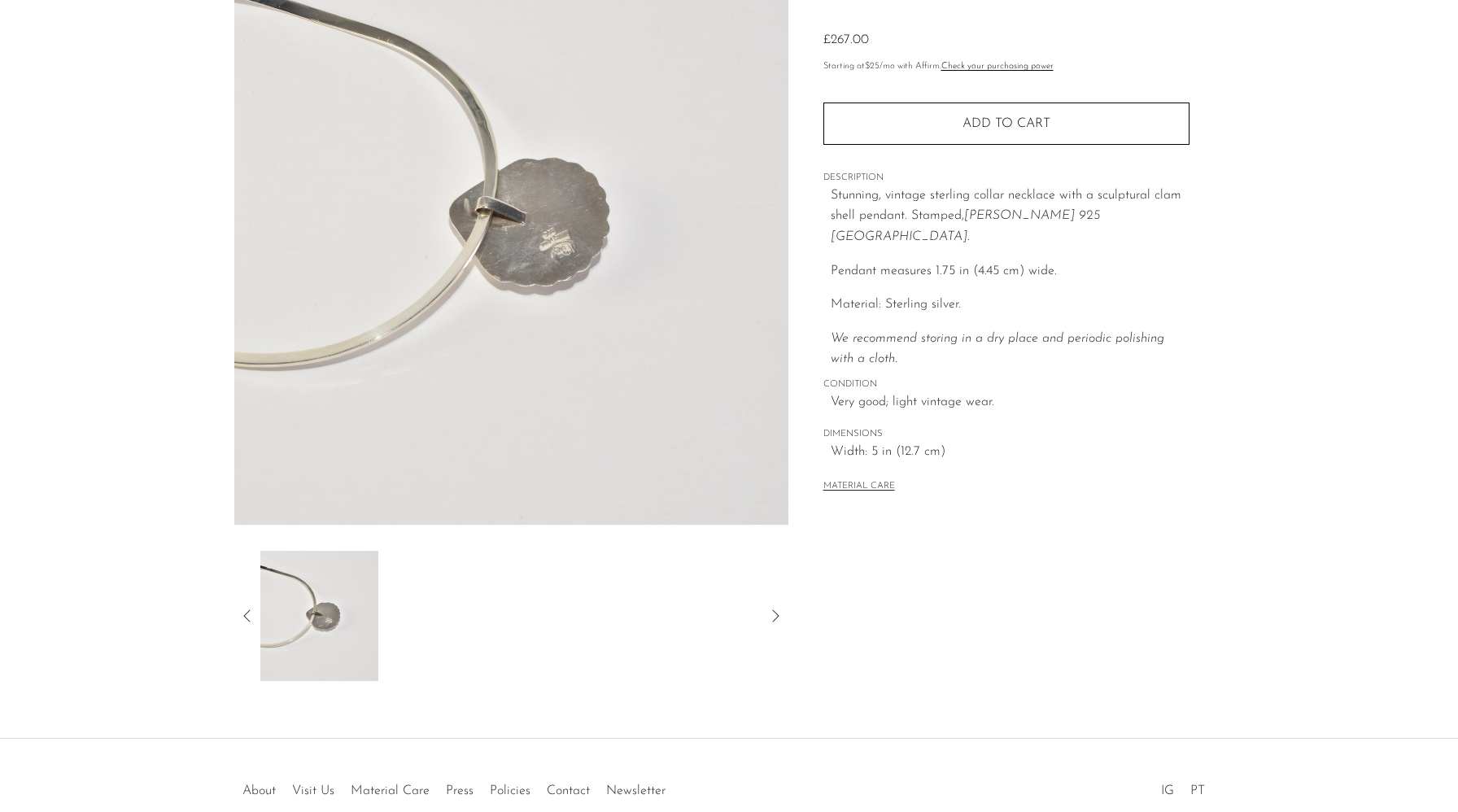
click at [241, 621] on icon at bounding box center [248, 616] width 19 height 19
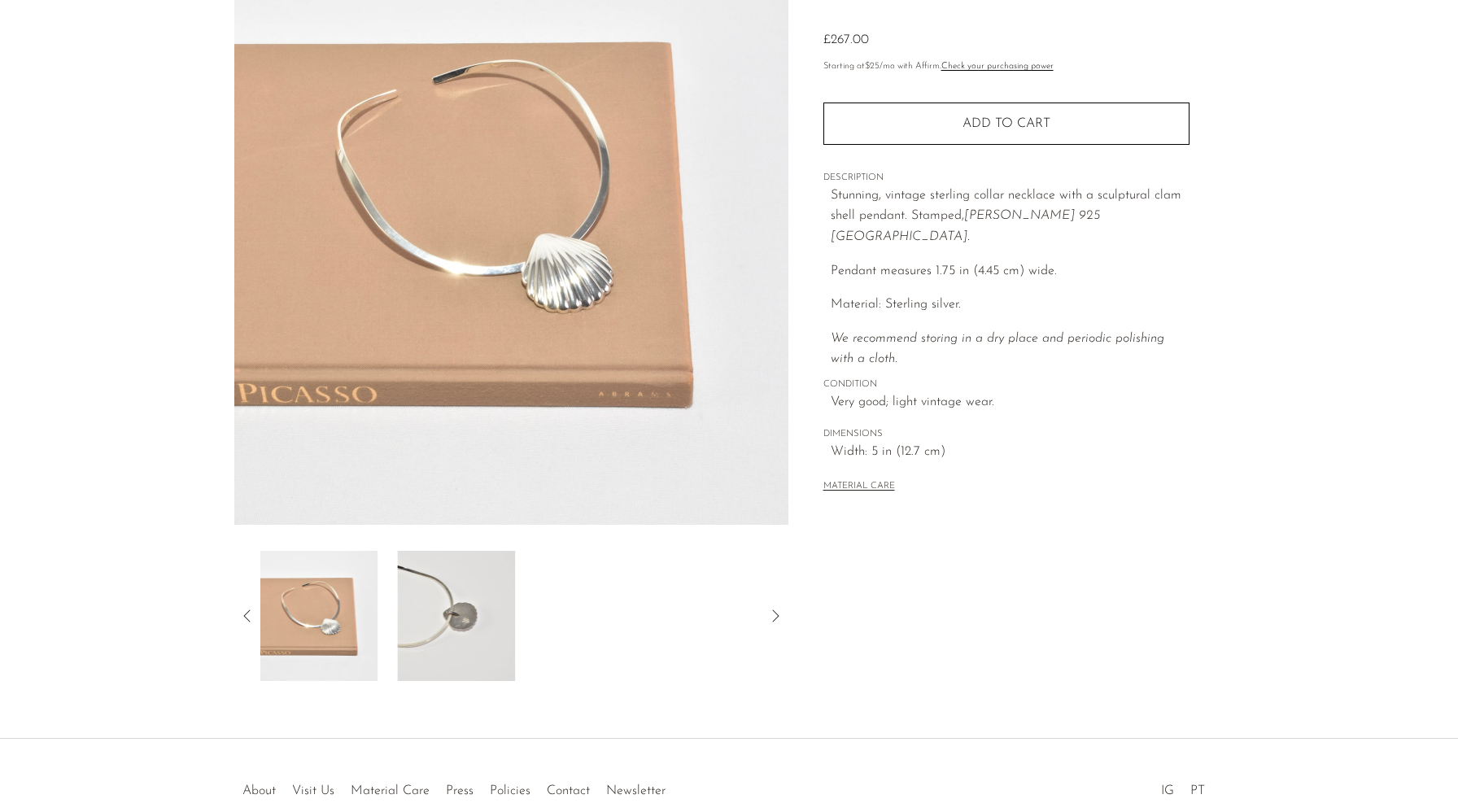
click at [248, 614] on icon at bounding box center [248, 616] width 19 height 19
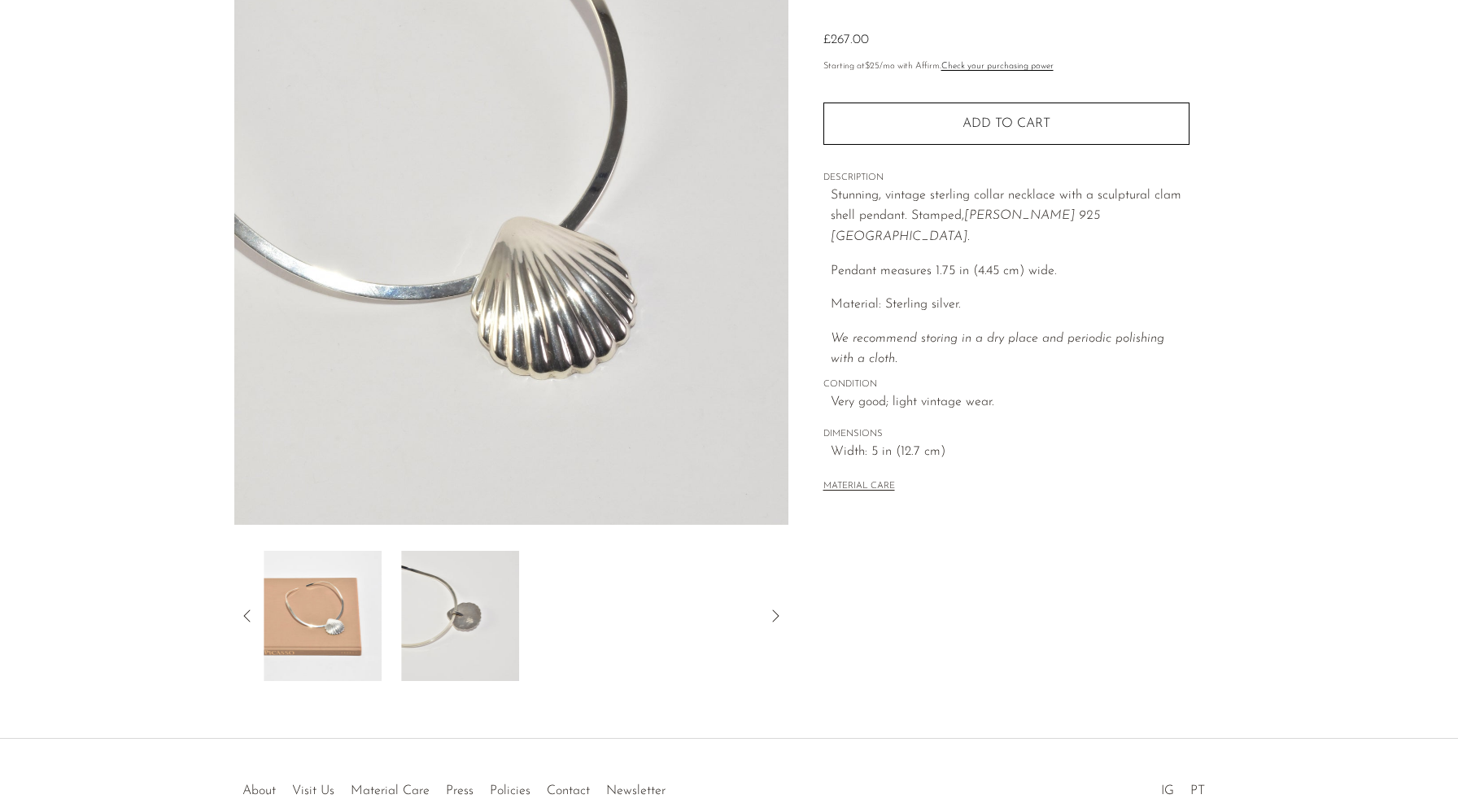
click at [248, 614] on icon at bounding box center [248, 616] width 19 height 19
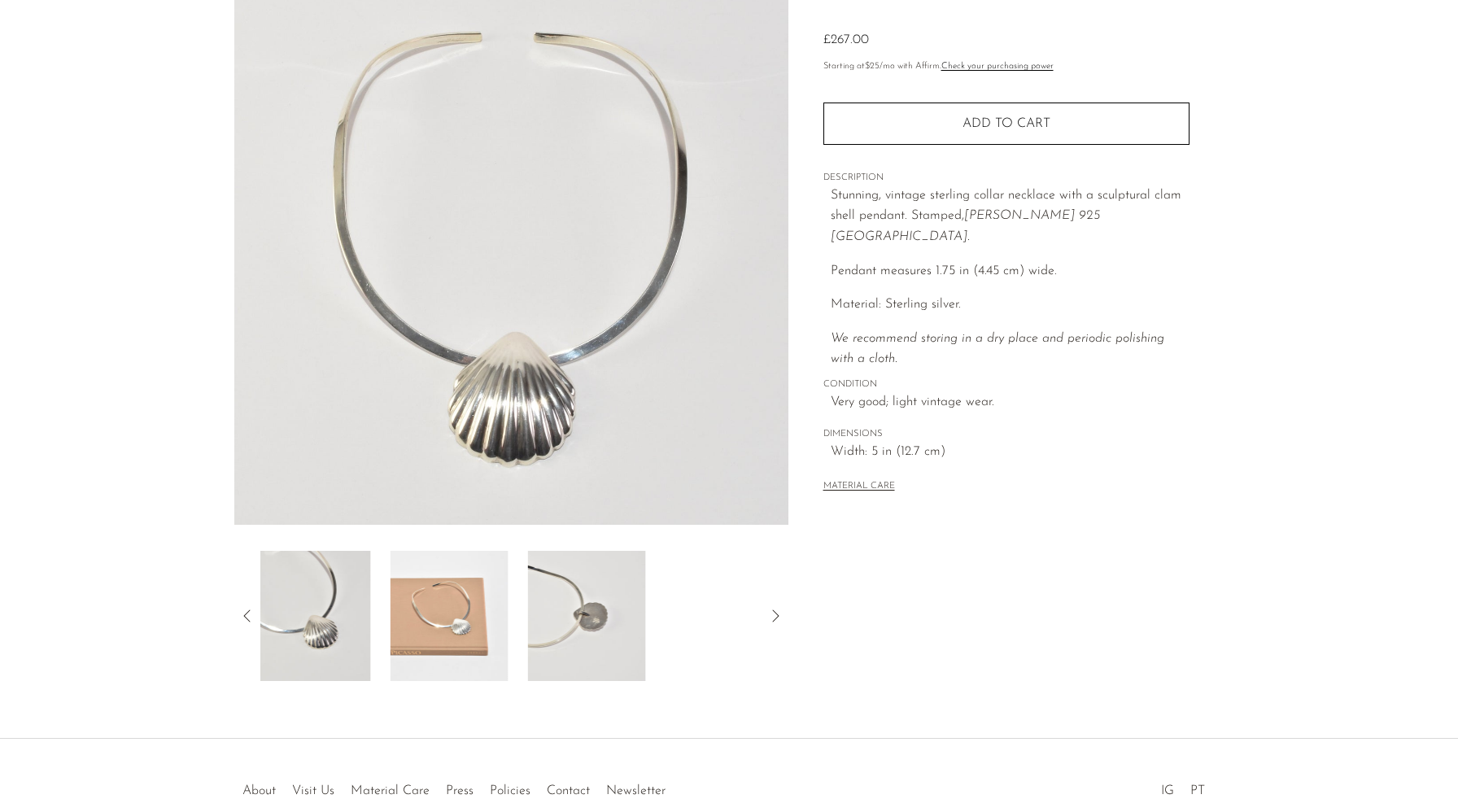
click at [248, 614] on icon at bounding box center [248, 616] width 19 height 19
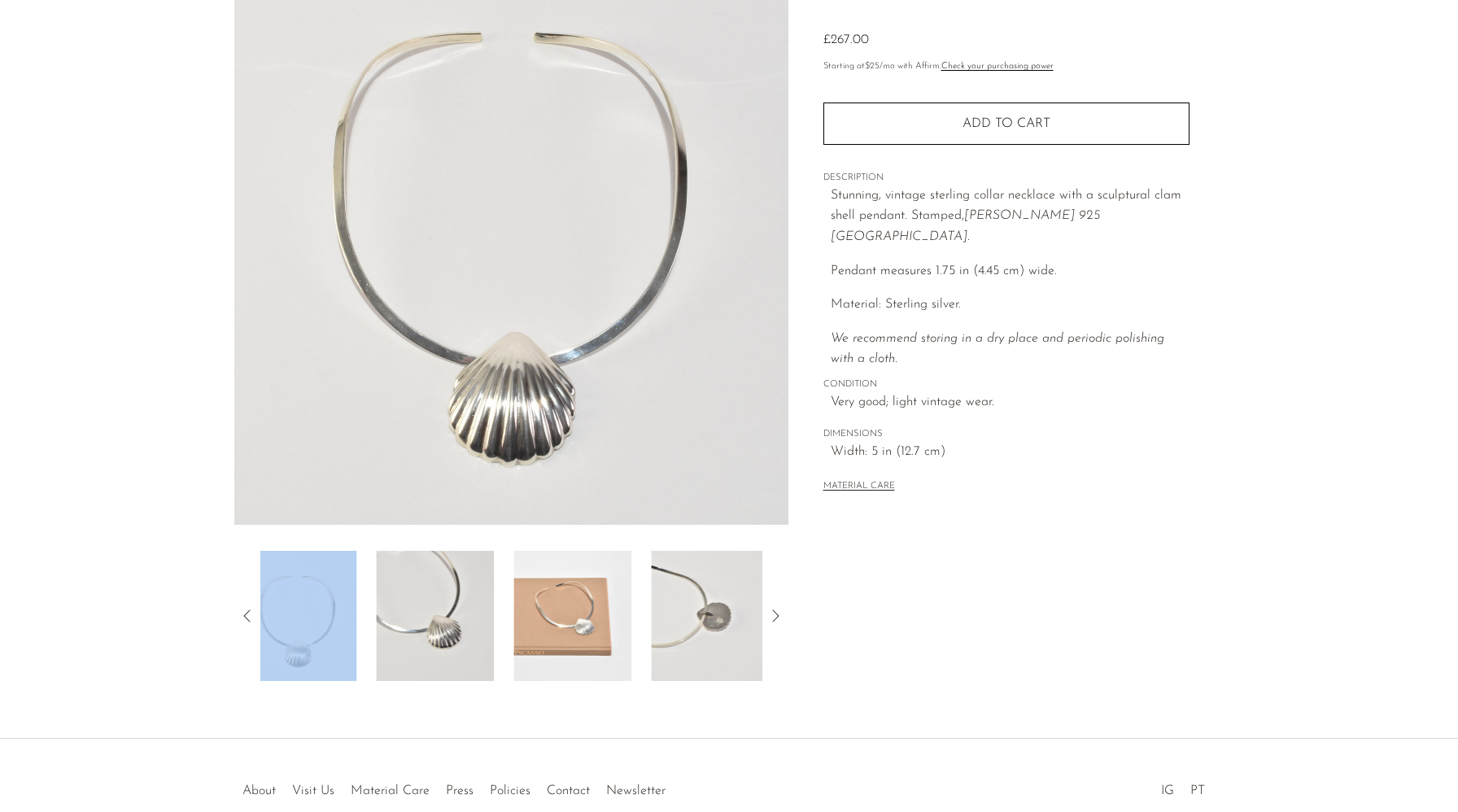
click at [248, 614] on icon at bounding box center [248, 616] width 19 height 19
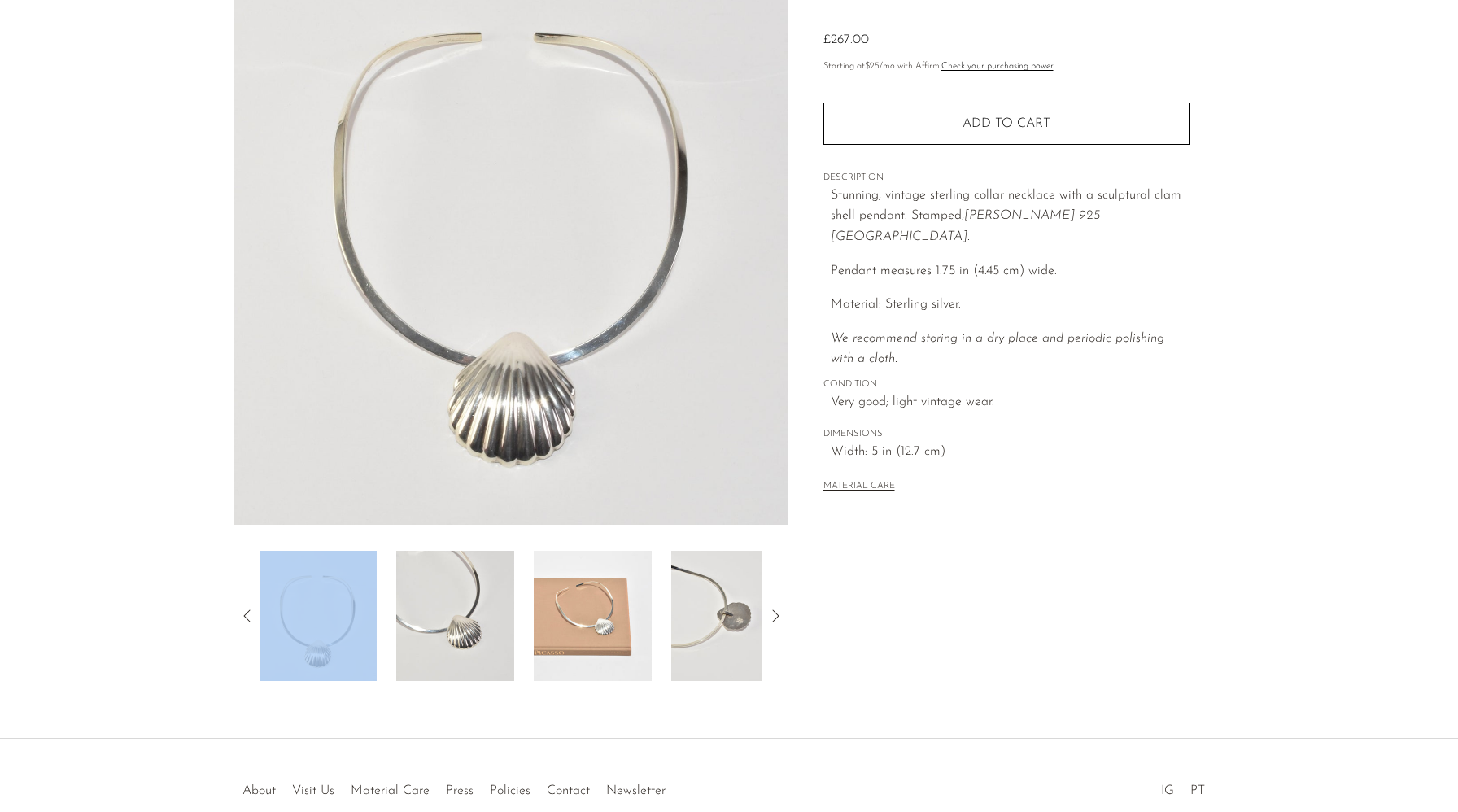
click at [248, 614] on icon at bounding box center [248, 616] width 19 height 19
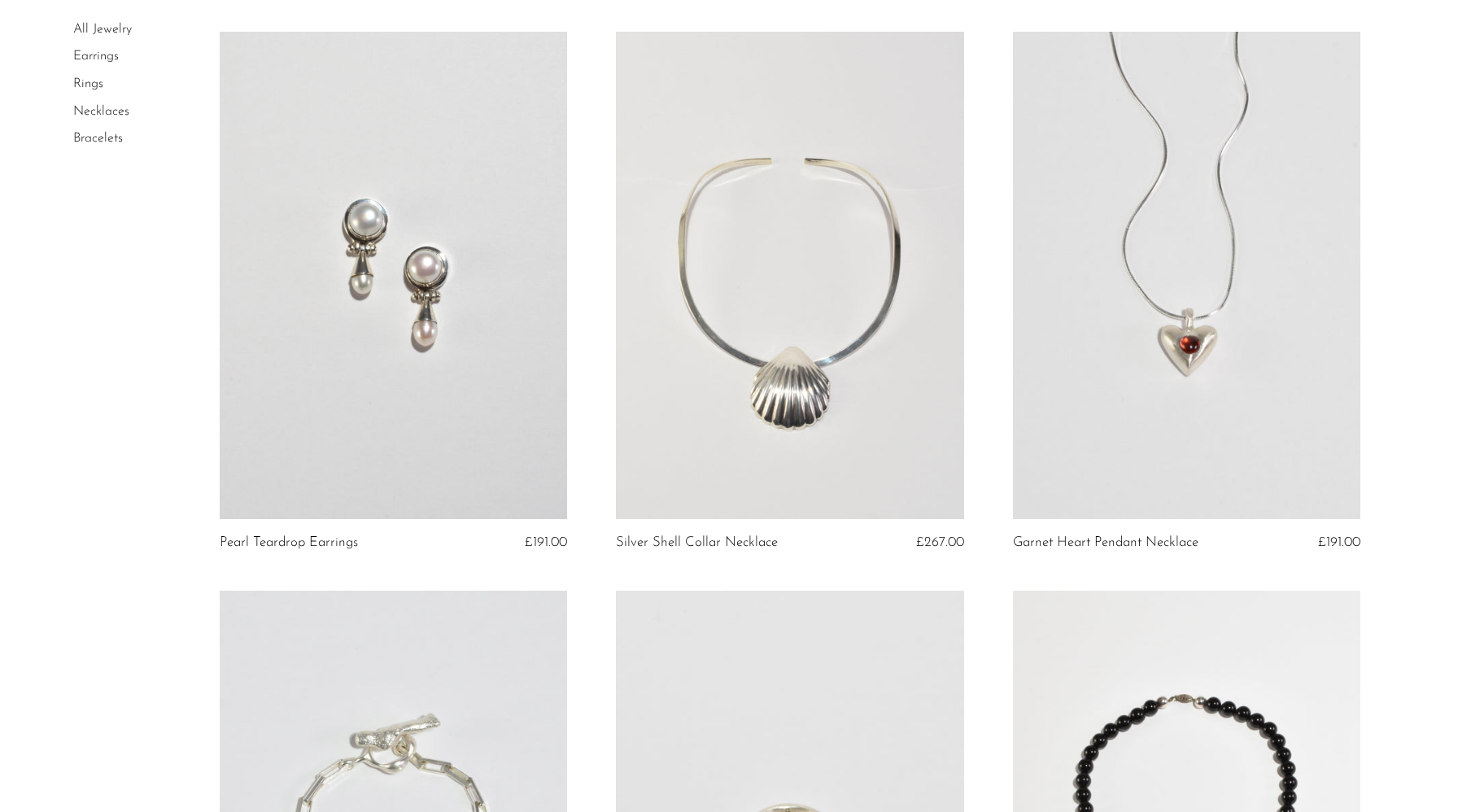
scroll to position [1868, 0]
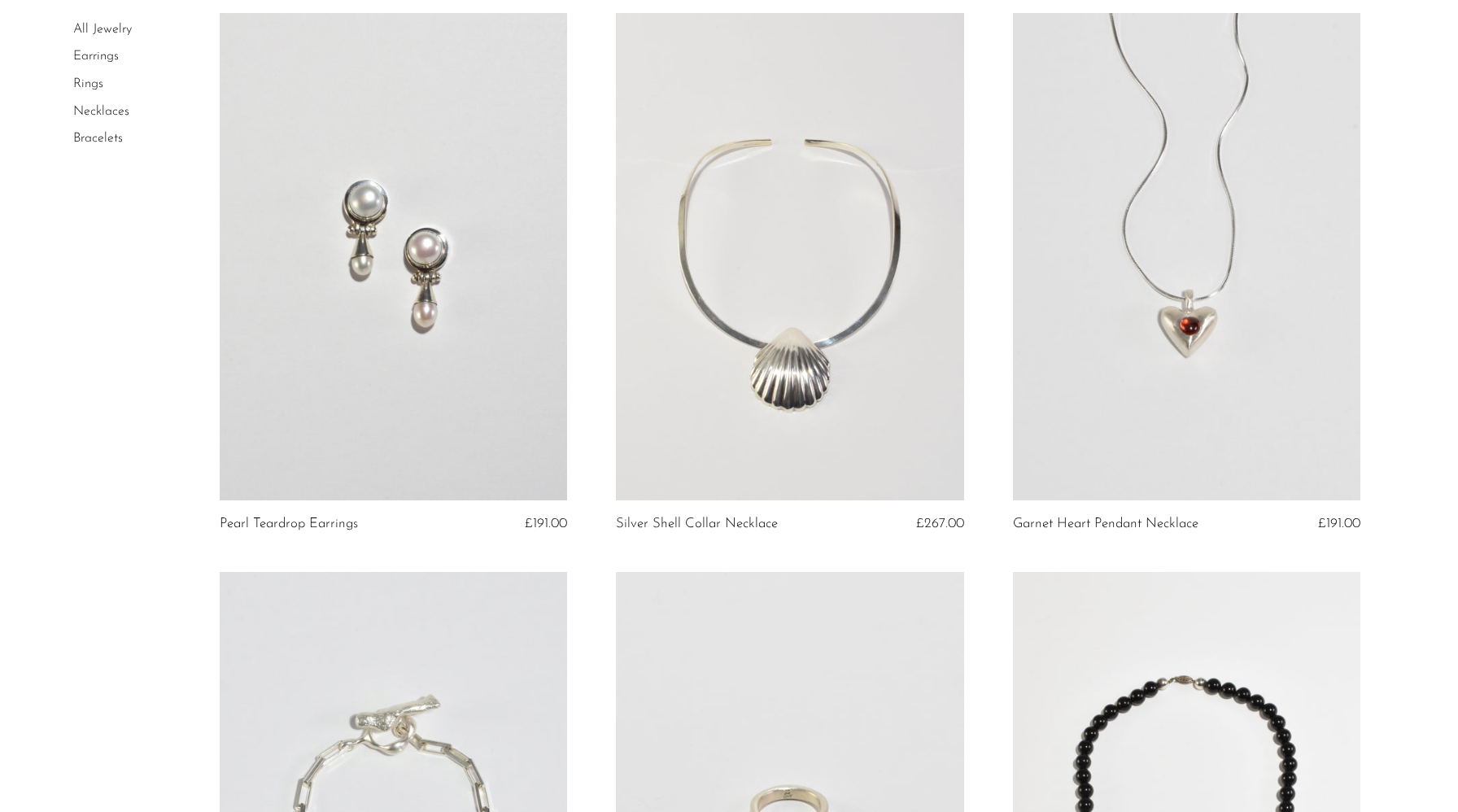
click at [736, 409] on link at bounding box center [790, 256] width 349 height 487
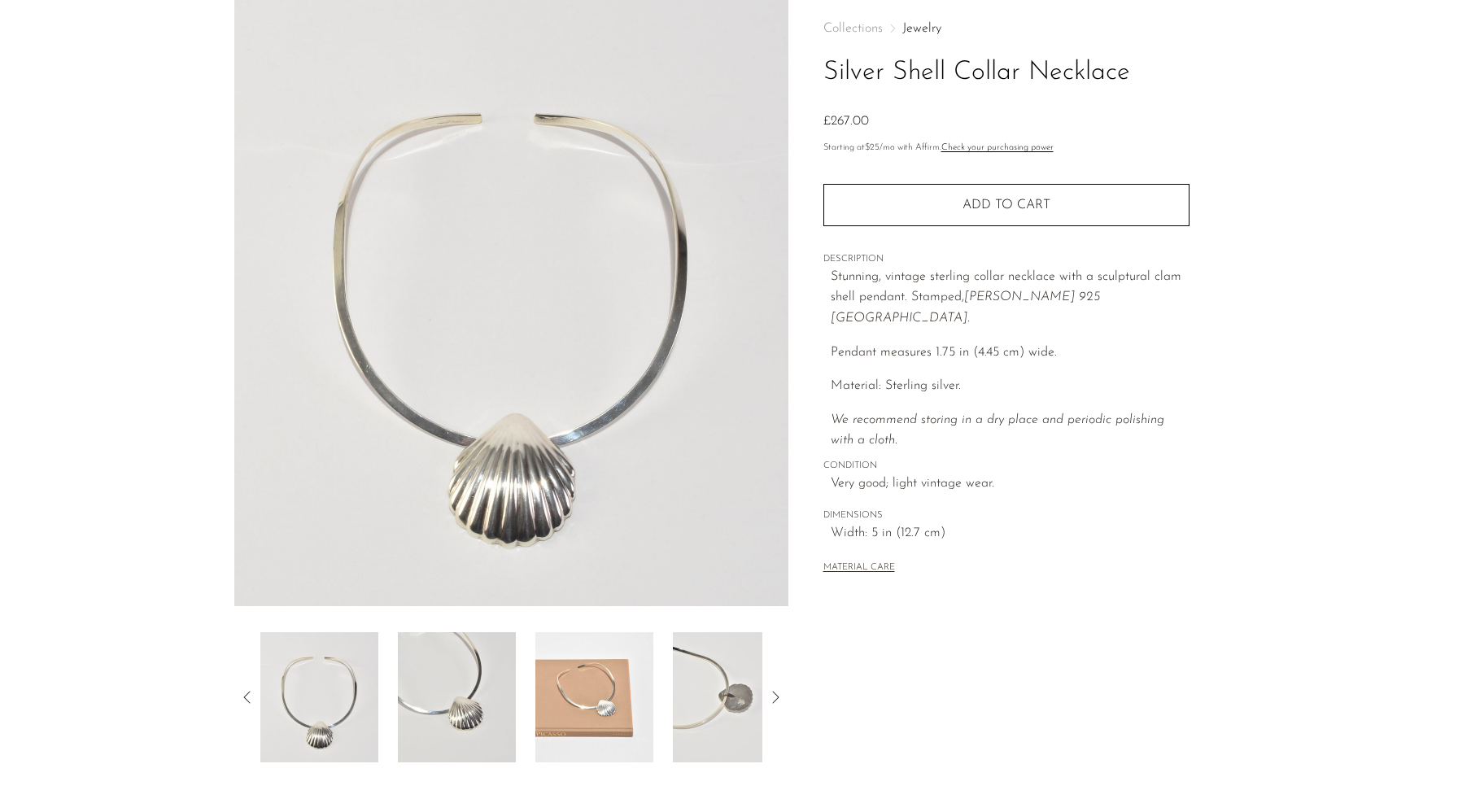
scroll to position [247, 0]
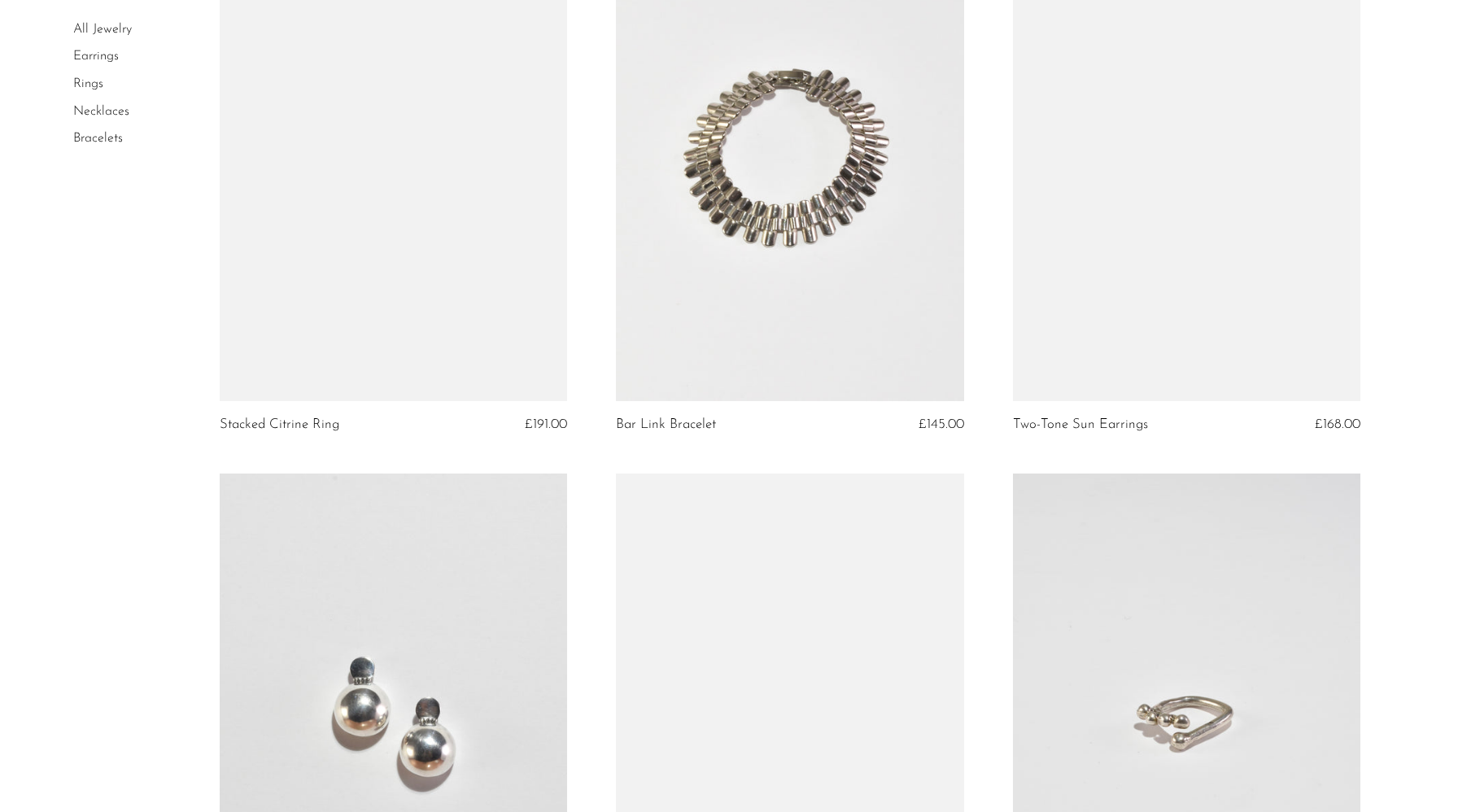
scroll to position [4156, 0]
